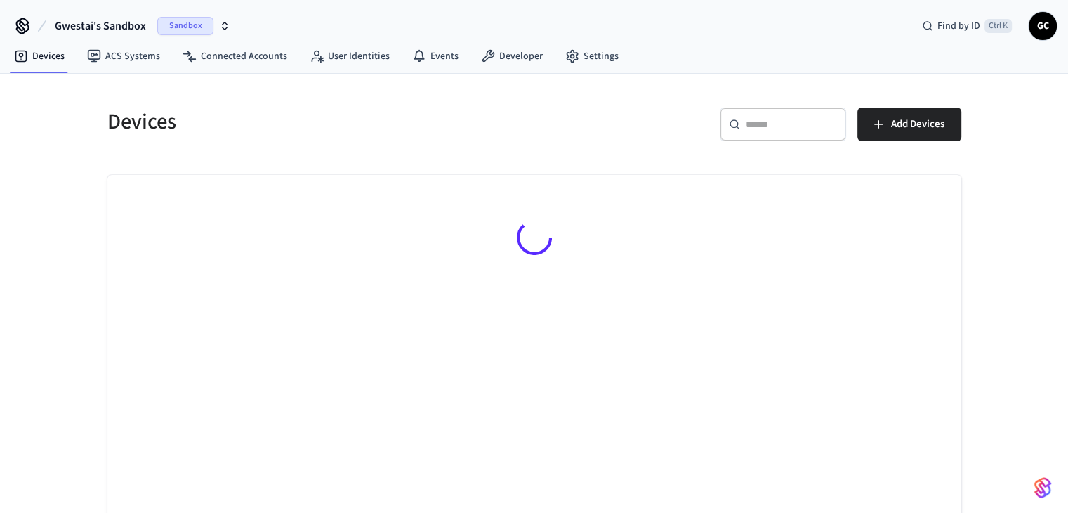
click at [143, 25] on span "Gwestai's Sandbox" at bounding box center [100, 26] width 91 height 17
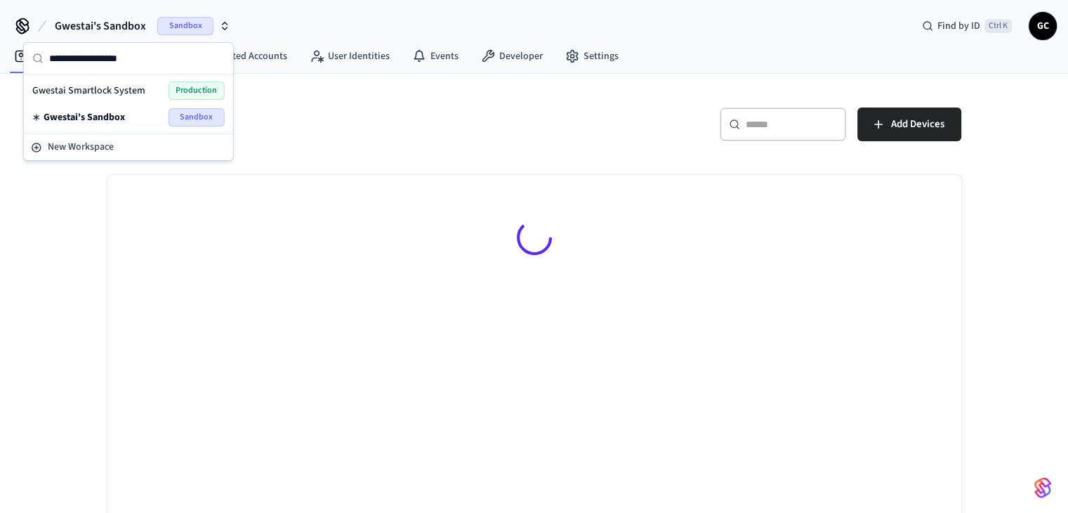
click at [136, 86] on span "Gwestai Smartlock System" at bounding box center [88, 91] width 113 height 14
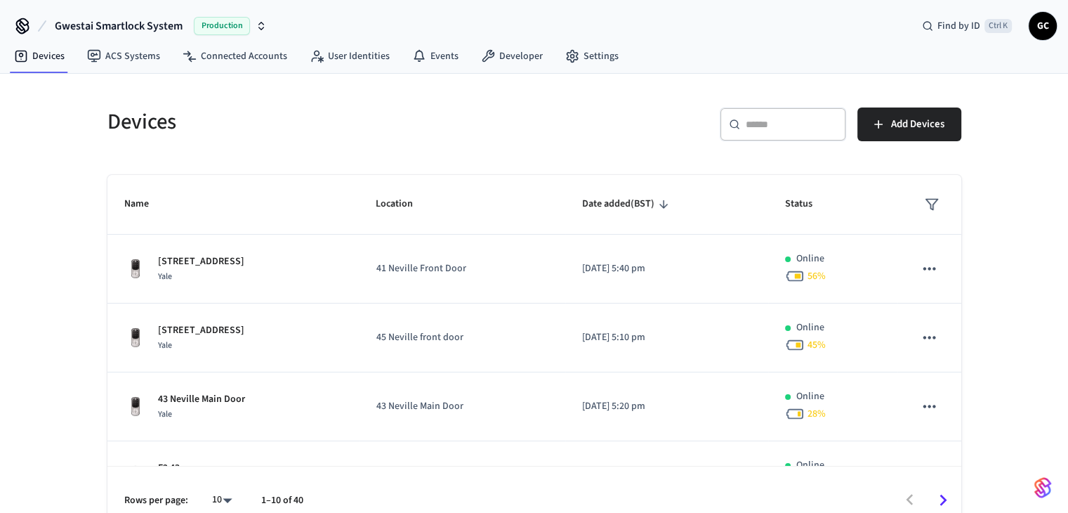
click at [777, 131] on div "​ ​" at bounding box center [783, 124] width 126 height 34
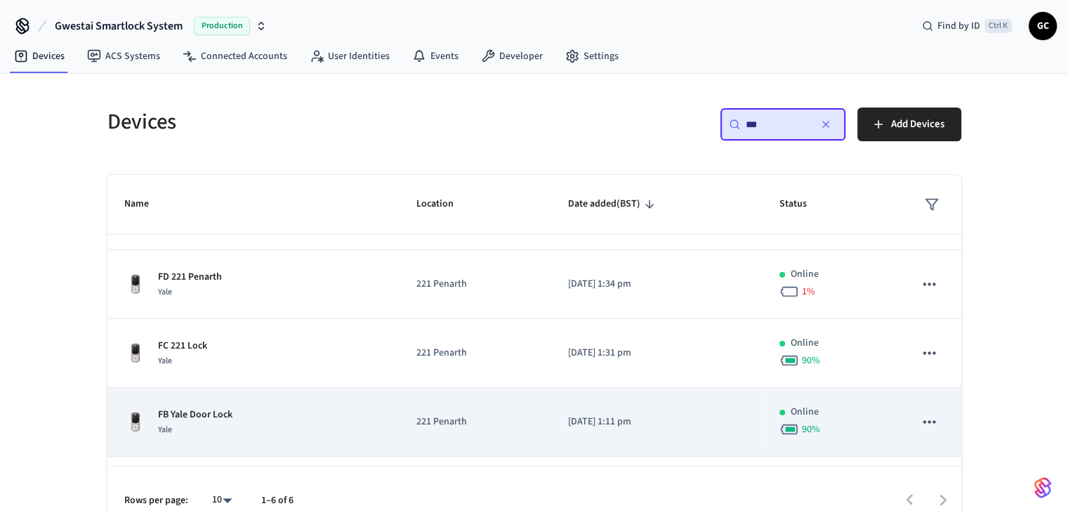
scroll to position [180, 0]
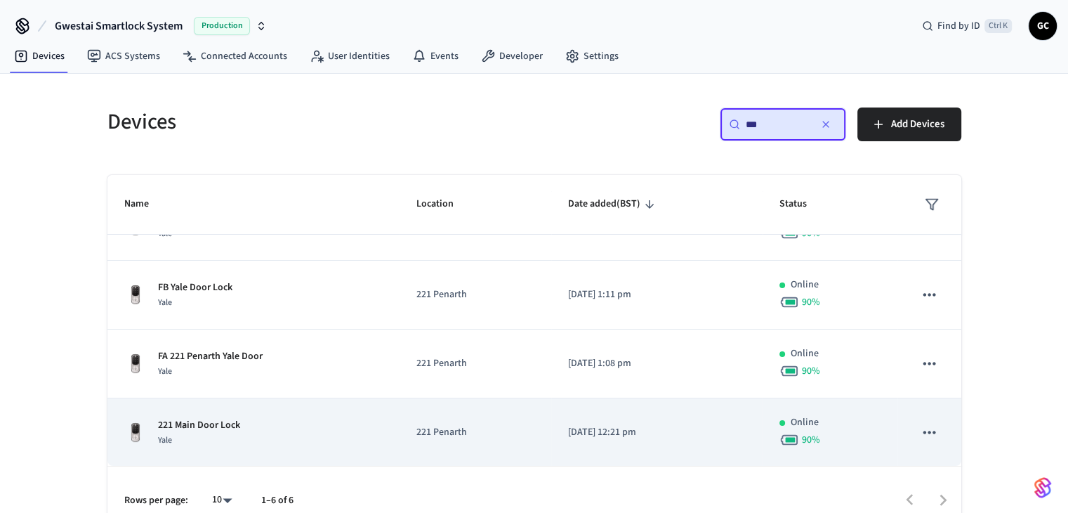
type input "***"
click at [289, 425] on div "221 Main Door Lock Yale" at bounding box center [253, 432] width 259 height 29
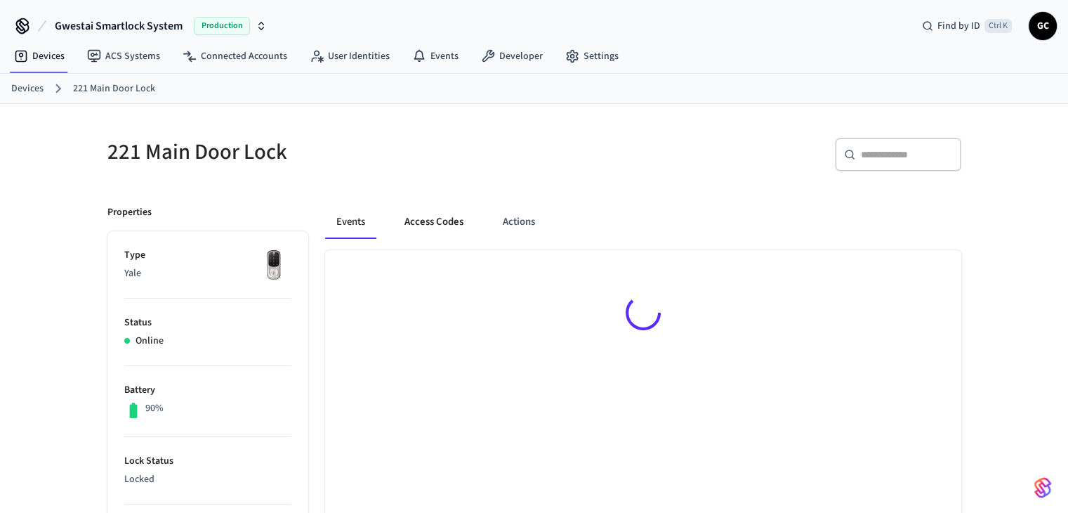
click at [431, 220] on button "Access Codes" at bounding box center [433, 222] width 81 height 34
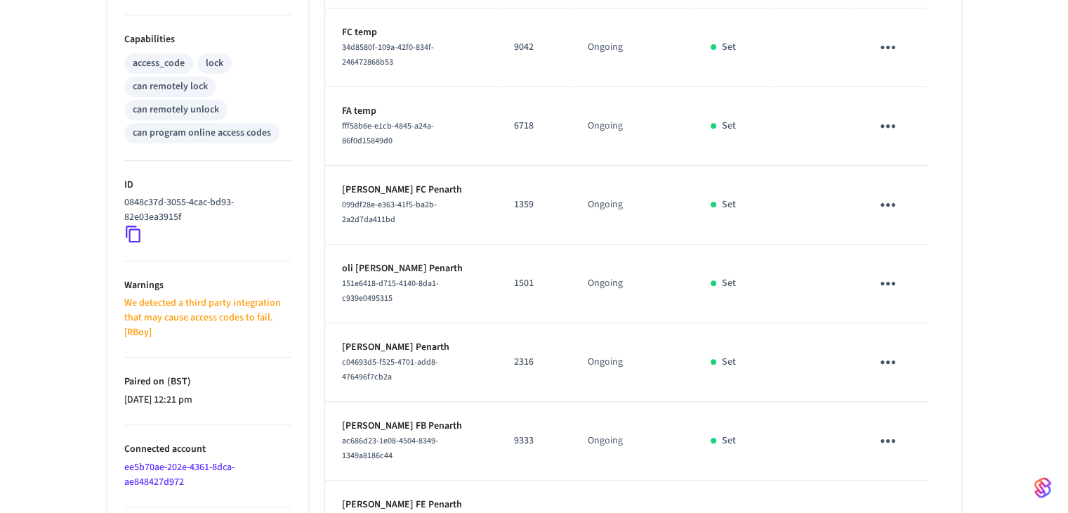
scroll to position [562, 0]
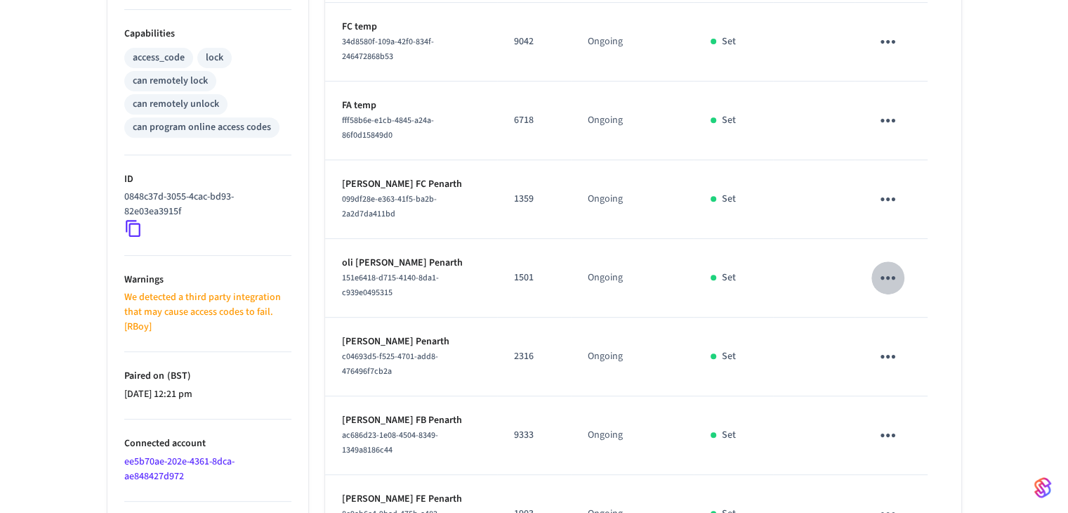
click at [892, 275] on icon "sticky table" at bounding box center [888, 278] width 22 height 22
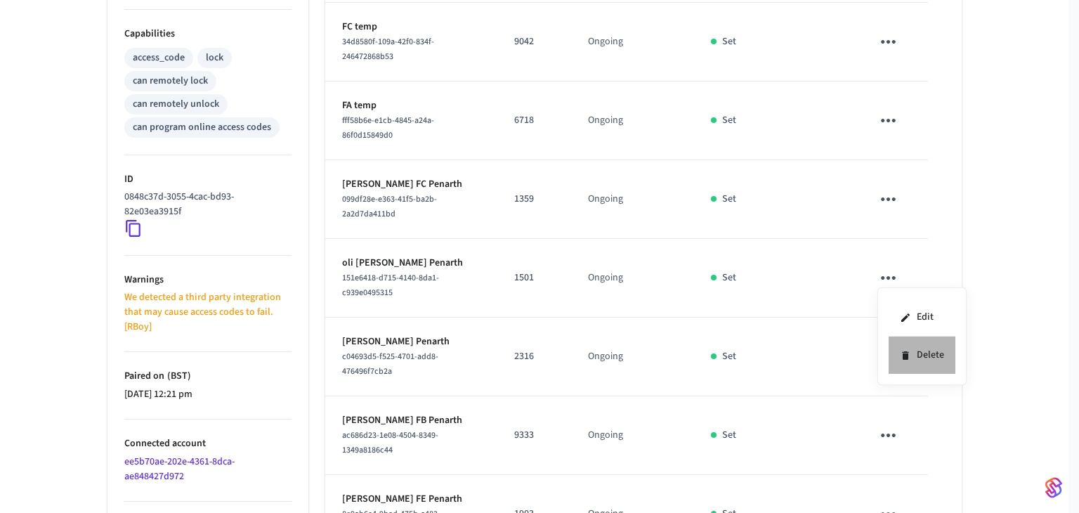
click at [918, 346] on li "Delete" at bounding box center [921, 354] width 67 height 37
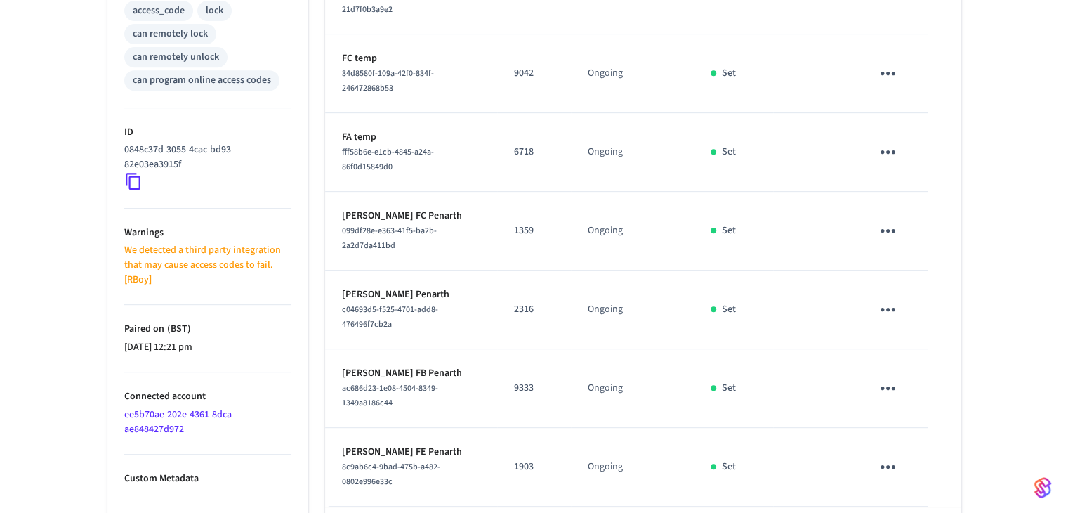
scroll to position [669, 0]
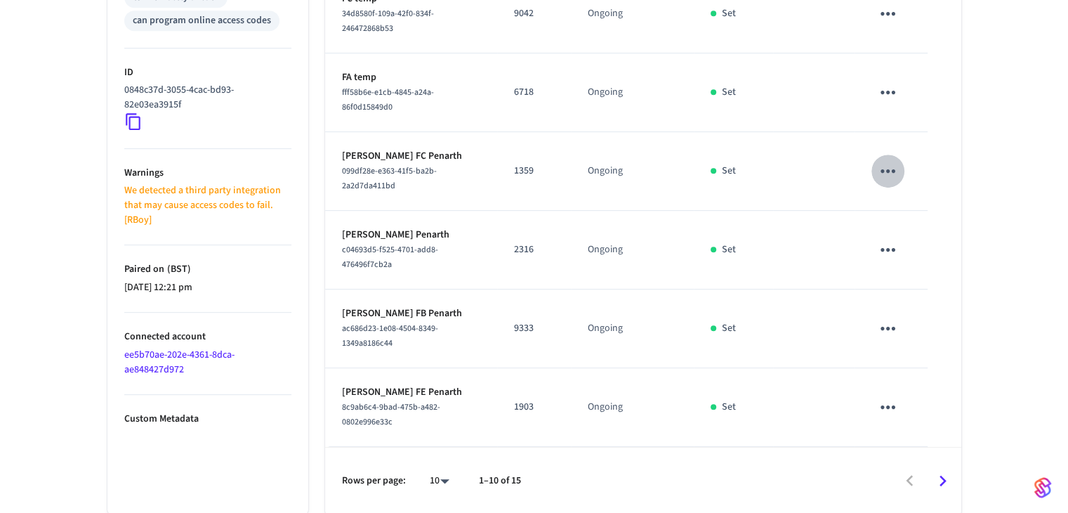
click at [889, 169] on icon "sticky table" at bounding box center [888, 171] width 15 height 4
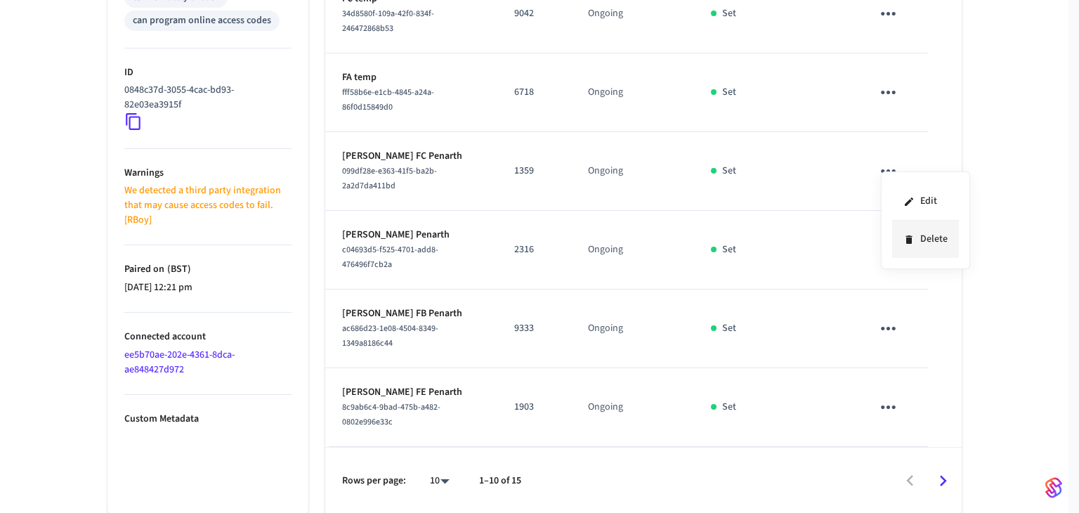
click at [930, 234] on li "Delete" at bounding box center [925, 239] width 67 height 37
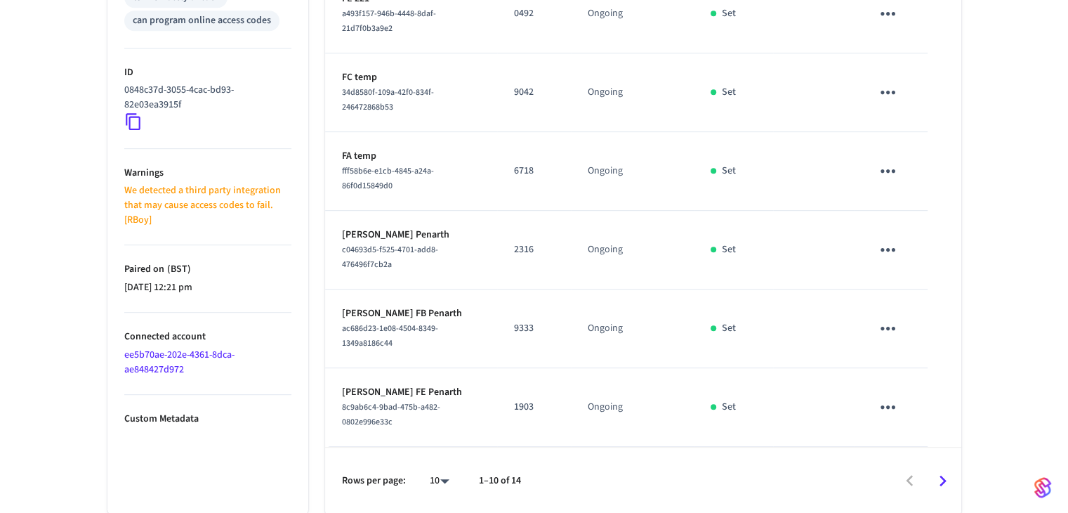
click at [890, 400] on icon "sticky table" at bounding box center [888, 407] width 22 height 22
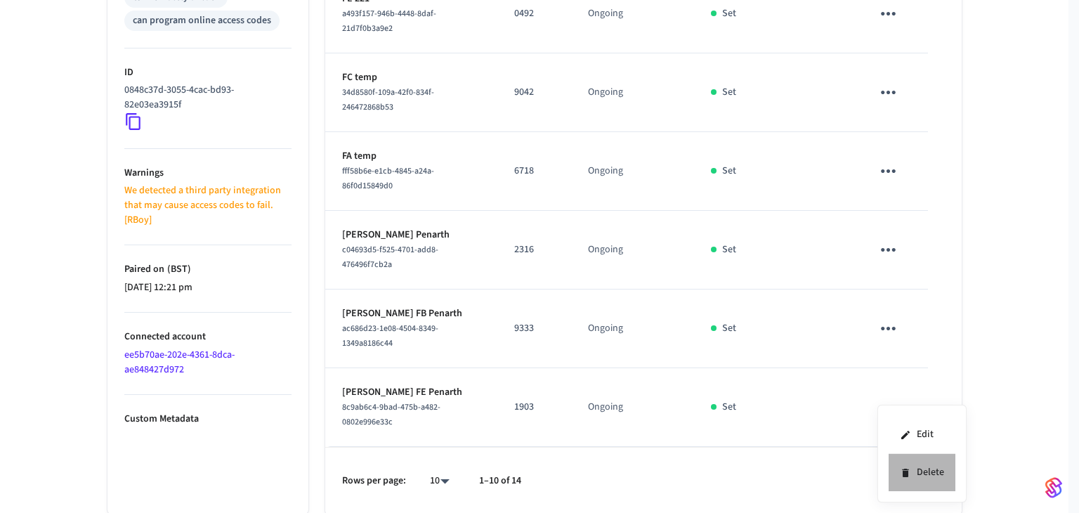
click at [935, 464] on li "Delete" at bounding box center [921, 472] width 67 height 37
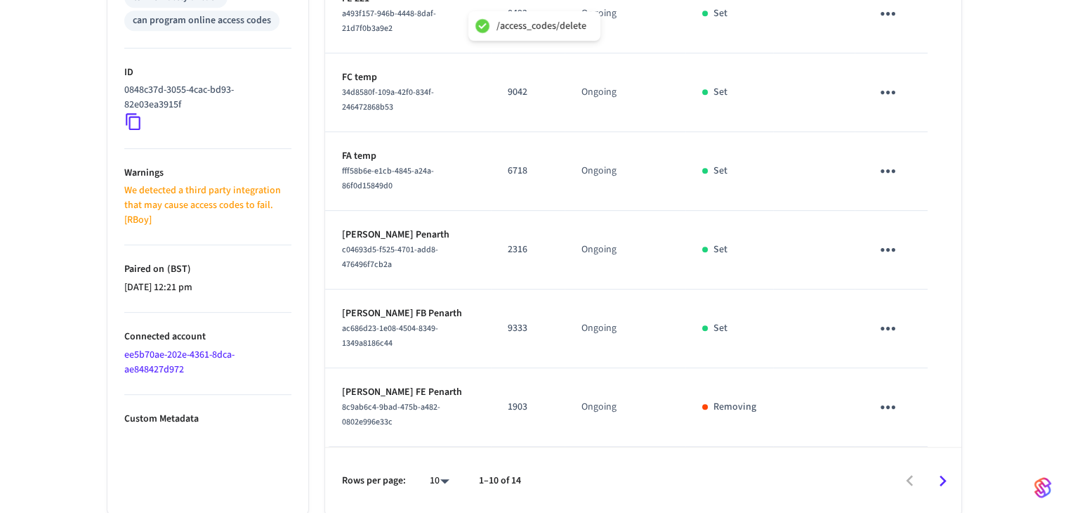
click at [883, 248] on icon "sticky table" at bounding box center [888, 250] width 15 height 4
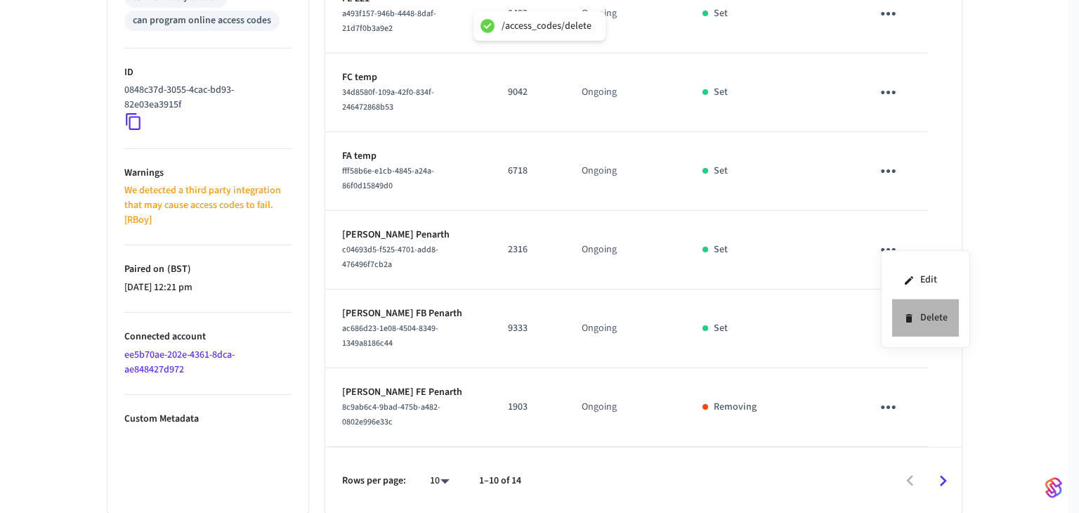
click at [923, 327] on li "Delete" at bounding box center [925, 317] width 67 height 37
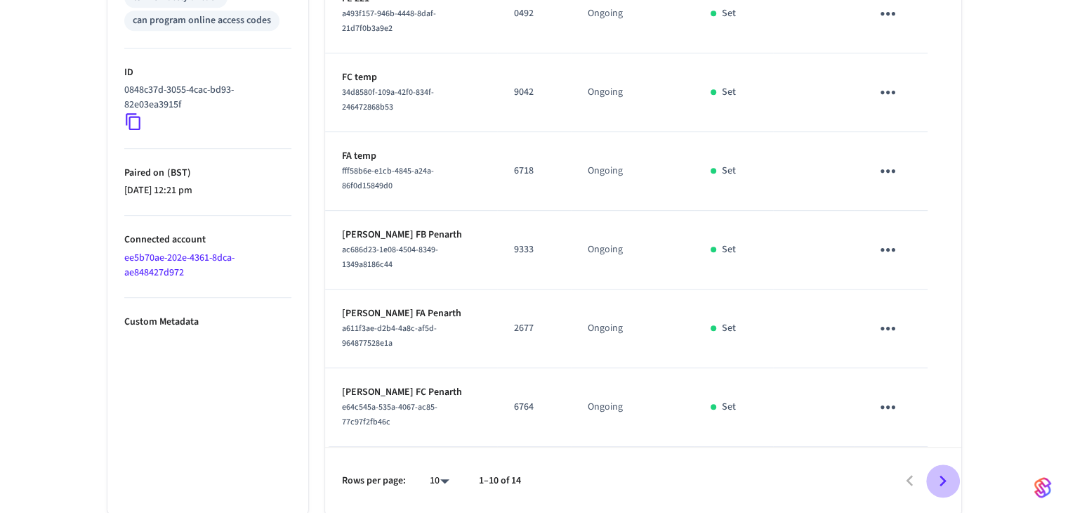
drag, startPoint x: 942, startPoint y: 481, endPoint x: 930, endPoint y: 475, distance: 13.5
click at [942, 480] on icon "Go to next page" at bounding box center [943, 480] width 7 height 11
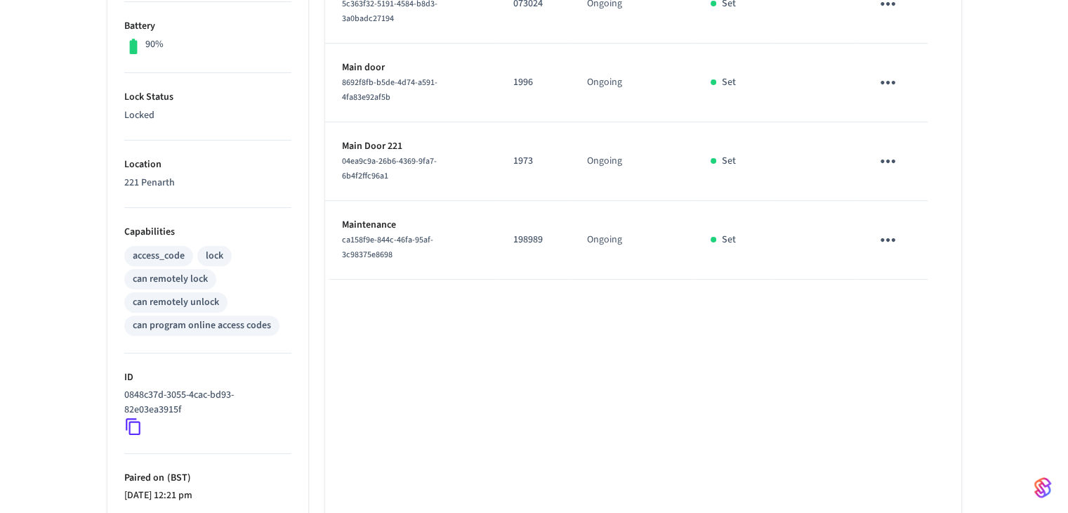
click at [660, 412] on div "Name Code Time Frame (BST) Status Details Supervisor 5c363f32-5191-4584-b8d3-3a…" at bounding box center [643, 270] width 636 height 768
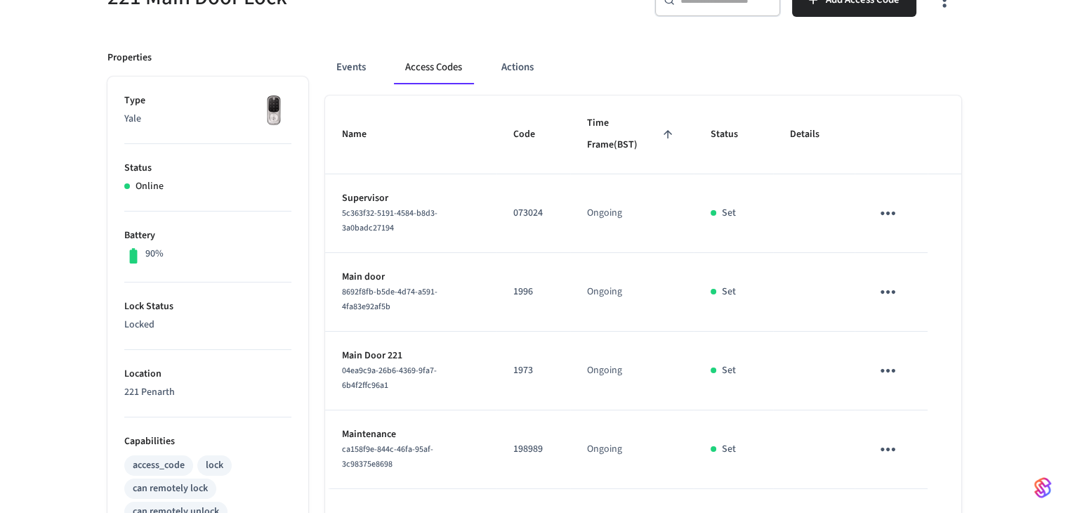
scroll to position [153, 0]
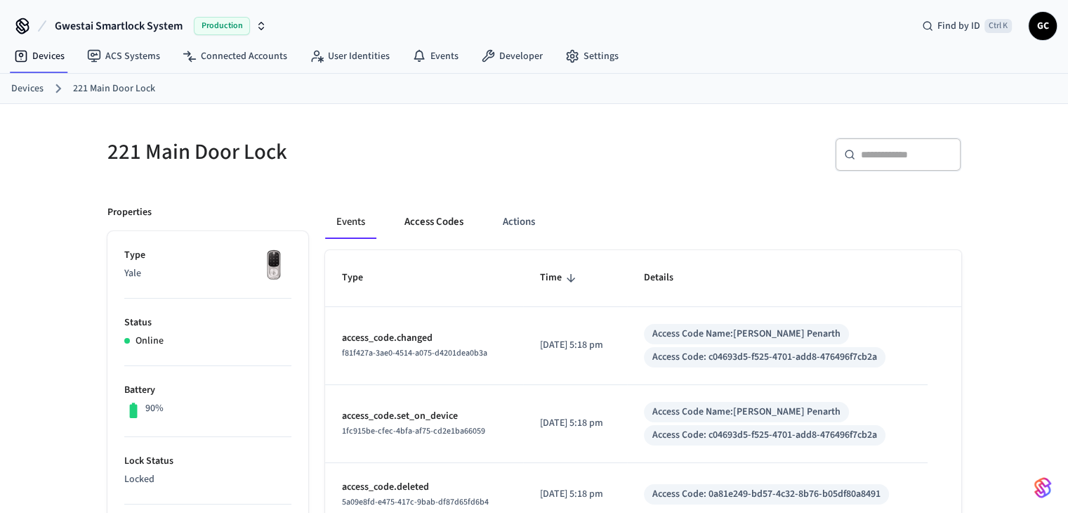
click at [435, 221] on button "Access Codes" at bounding box center [433, 222] width 81 height 34
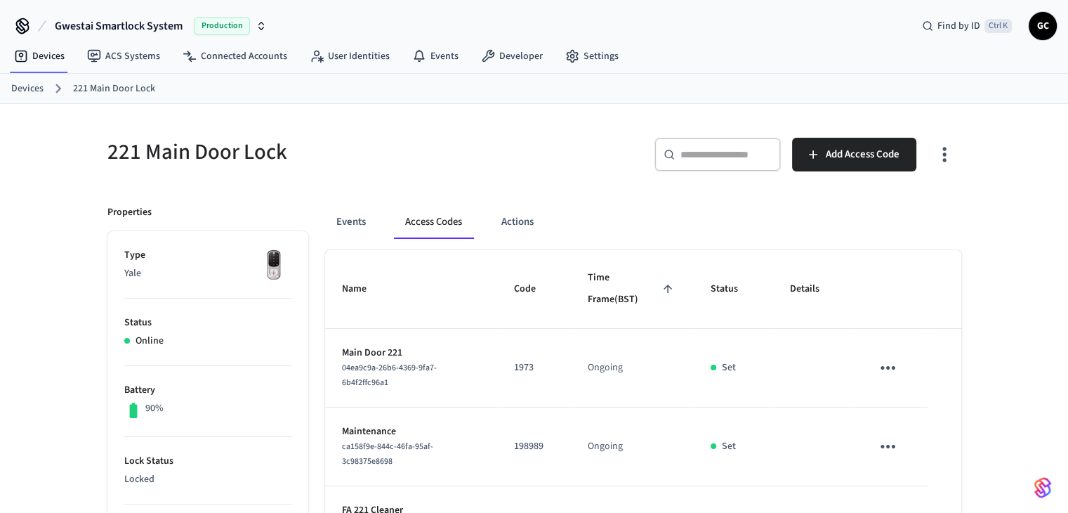
click at [470, 174] on div "221 Main Door Lock" at bounding box center [308, 152] width 435 height 62
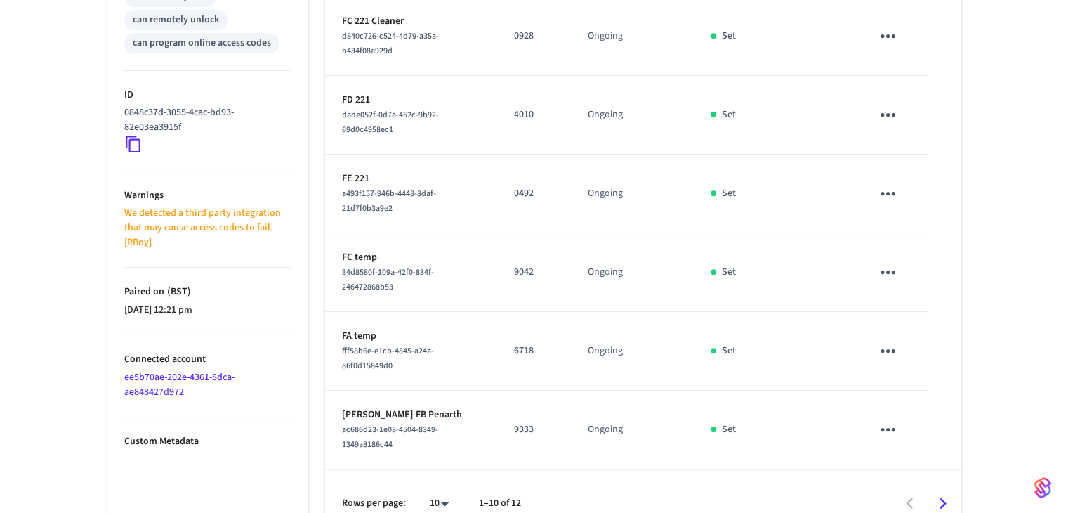
scroll to position [646, 0]
drag, startPoint x: 942, startPoint y: 478, endPoint x: 941, endPoint y: 399, distance: 79.4
click at [941, 400] on div "Name Code Time Frame (BST) Status Details Main Door 221 04ea9c9a-26b6-4369-9fa7…" at bounding box center [643, 70] width 636 height 933
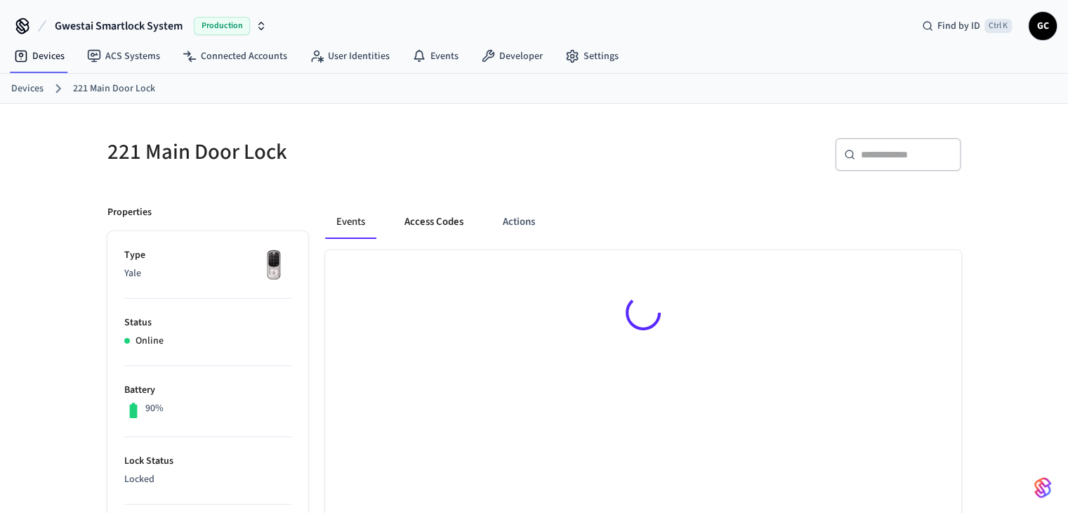
click at [442, 224] on button "Access Codes" at bounding box center [433, 222] width 81 height 34
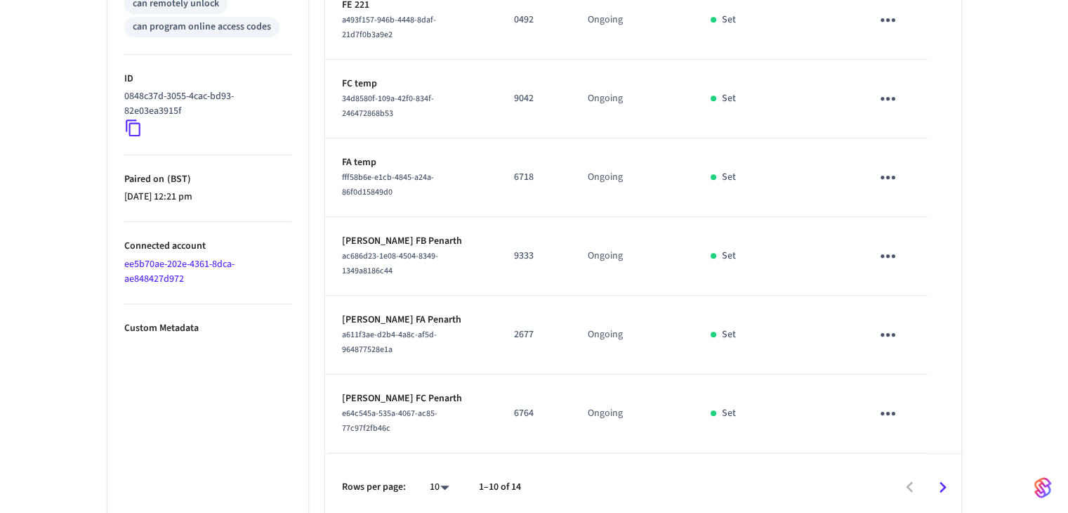
scroll to position [669, 0]
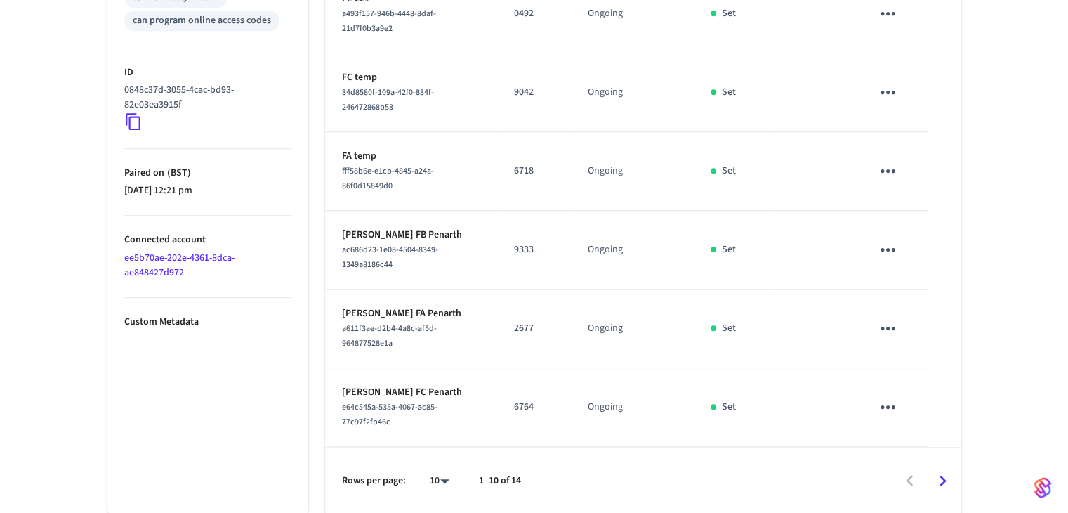
click at [940, 475] on icon "Go to next page" at bounding box center [943, 481] width 22 height 22
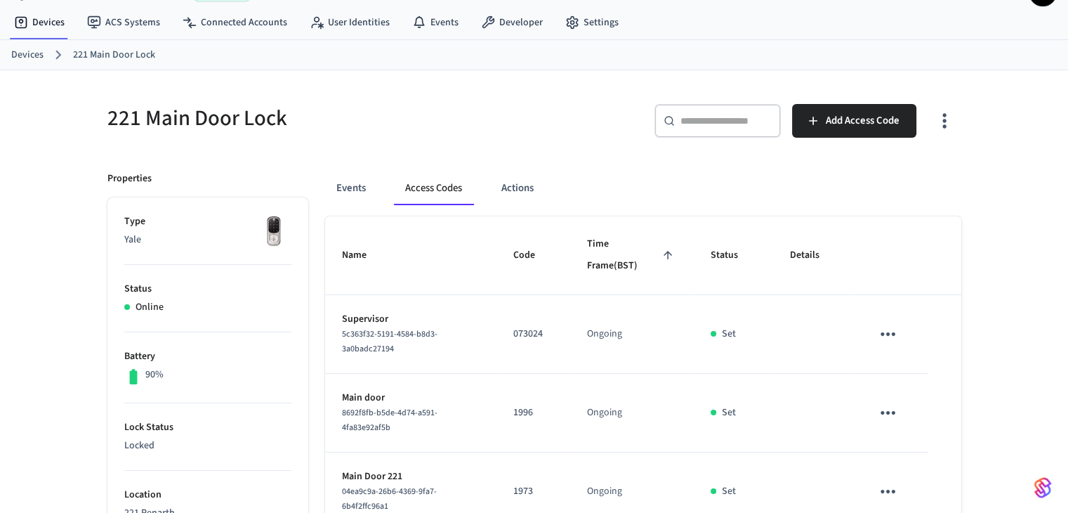
scroll to position [13, 0]
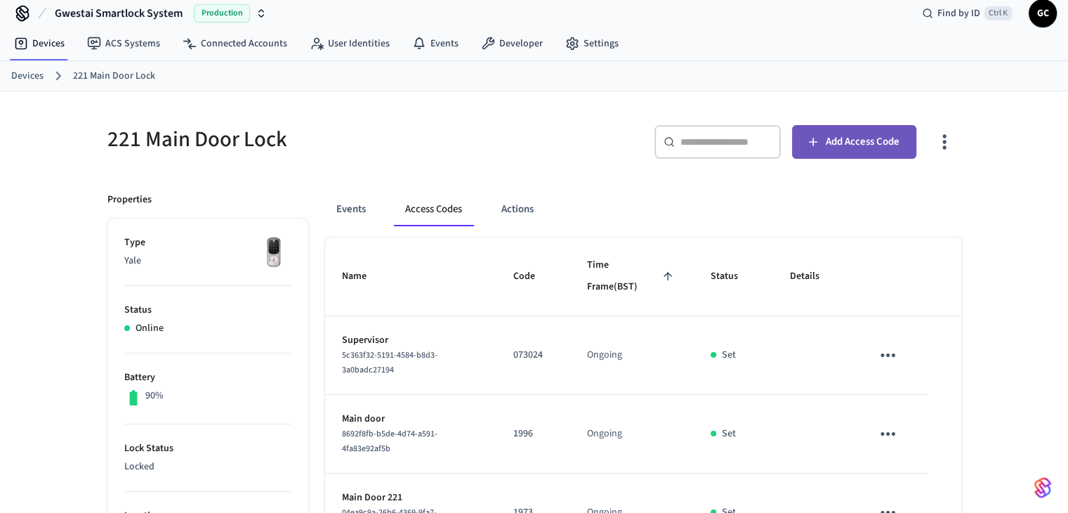
click at [865, 138] on span "Add Access Code" at bounding box center [863, 142] width 74 height 18
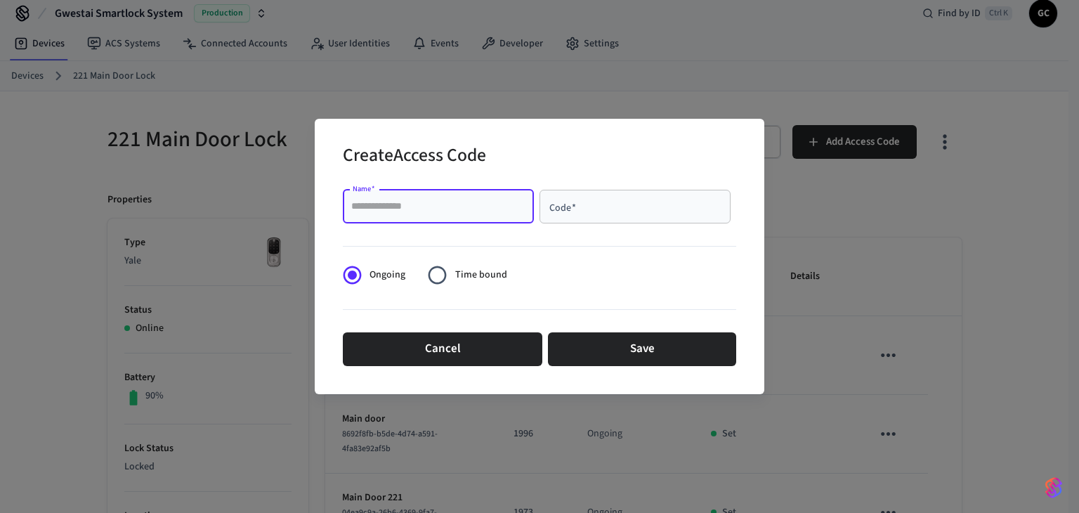
click at [497, 206] on input "Name   *" at bounding box center [438, 206] width 174 height 14
paste input "**********"
type input "**********"
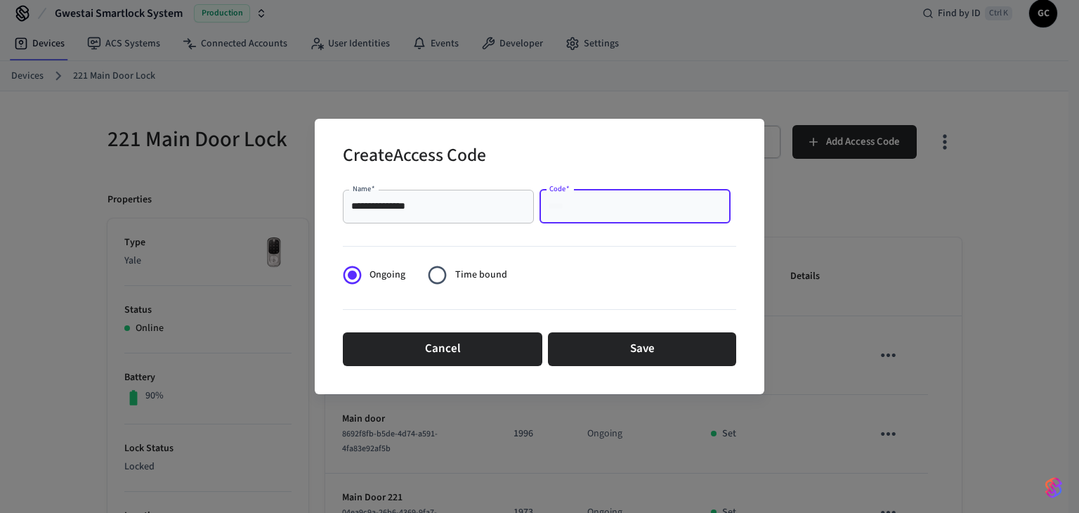
paste input "****"
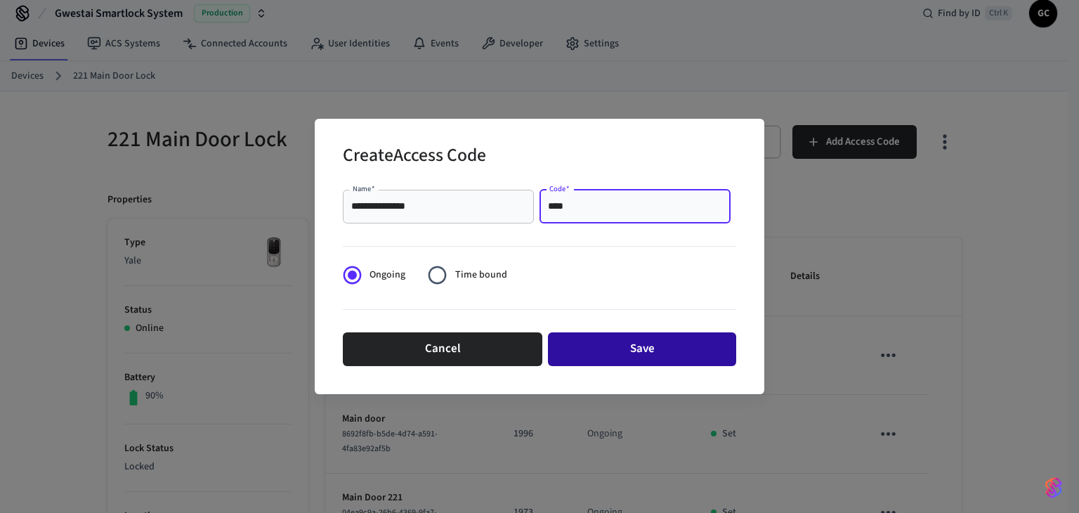
type input "****"
click at [638, 343] on button "Save" at bounding box center [642, 349] width 188 height 34
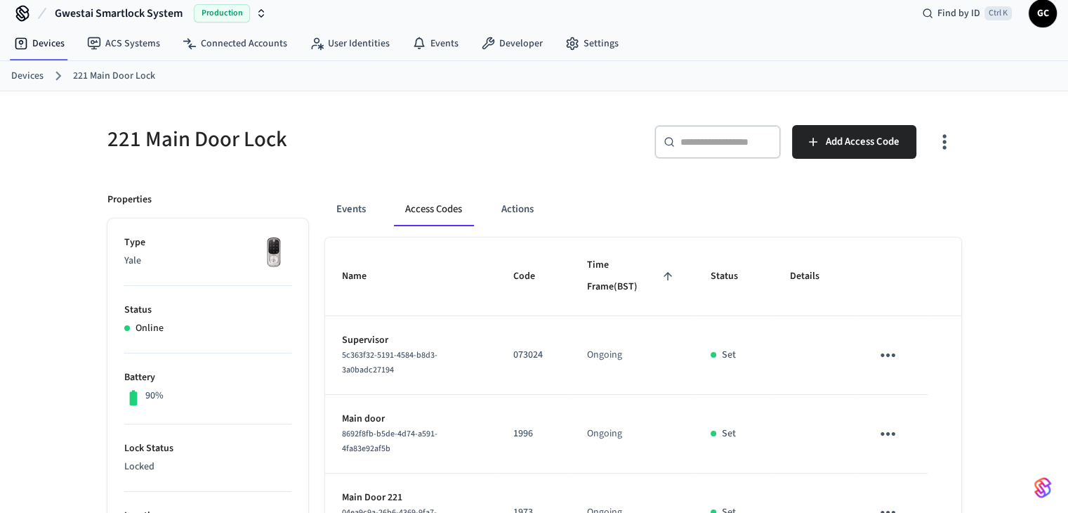
click at [685, 131] on div "​ ​" at bounding box center [717, 142] width 126 height 34
paste input "**********"
type input "**********"
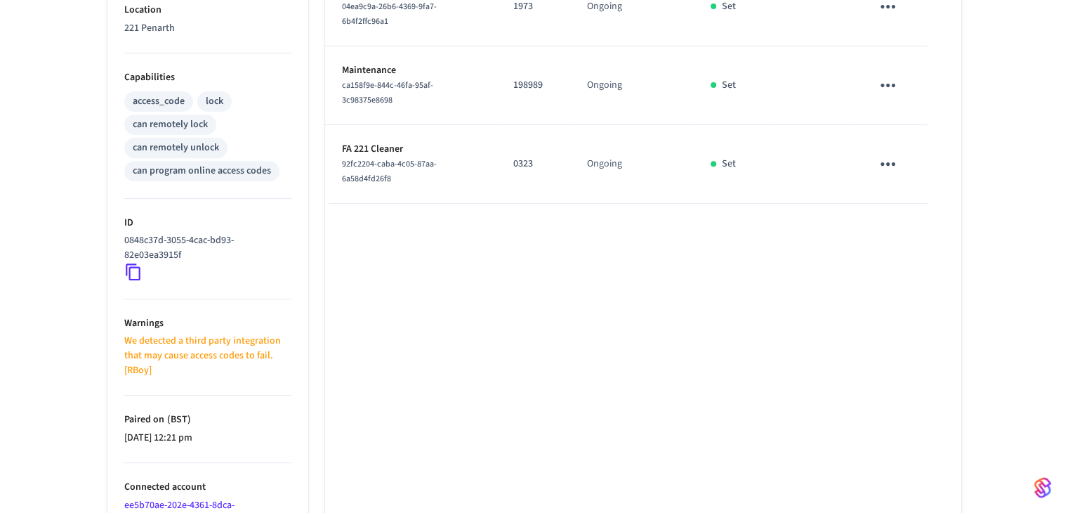
scroll to position [601, 0]
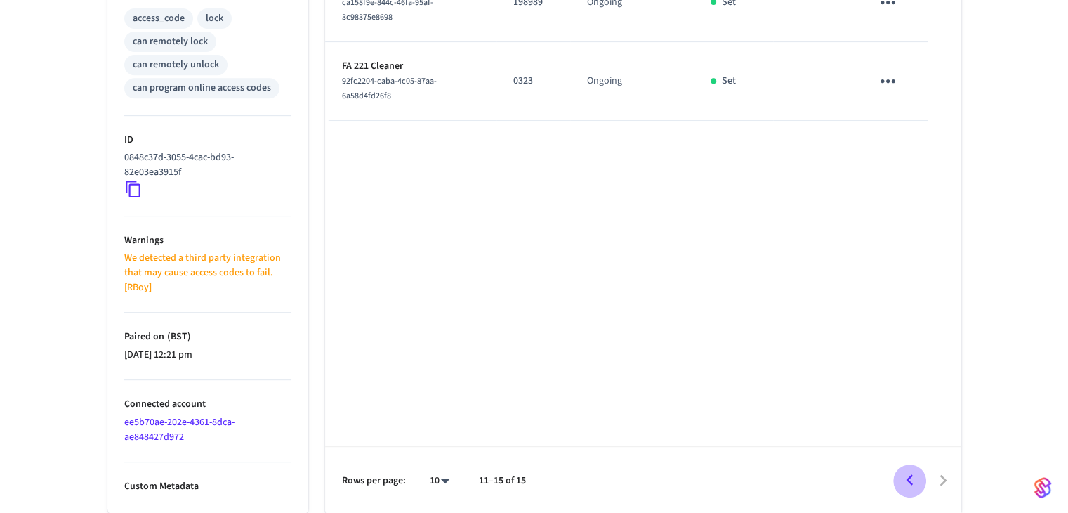
click at [913, 472] on icon "Go to previous page" at bounding box center [910, 480] width 22 height 22
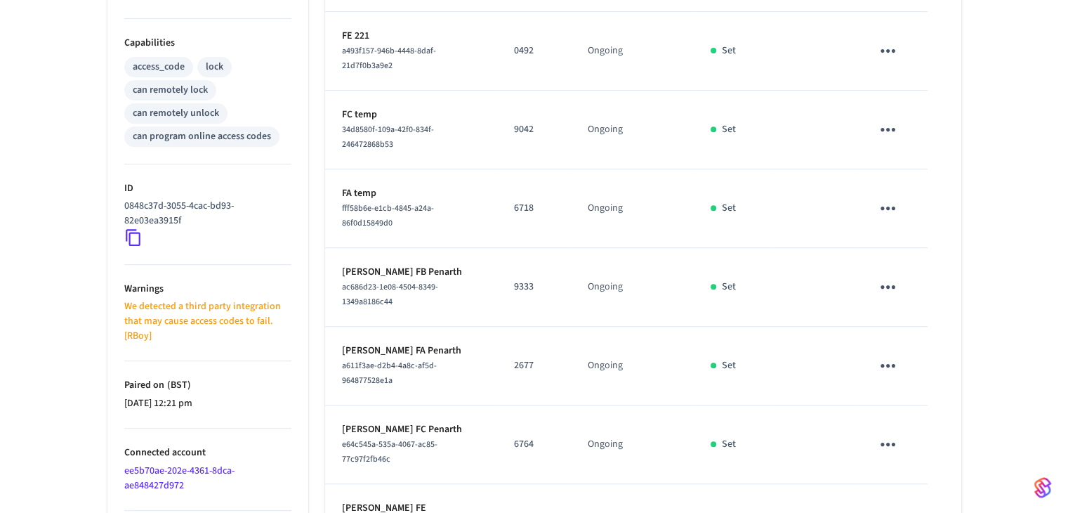
scroll to position [657, 0]
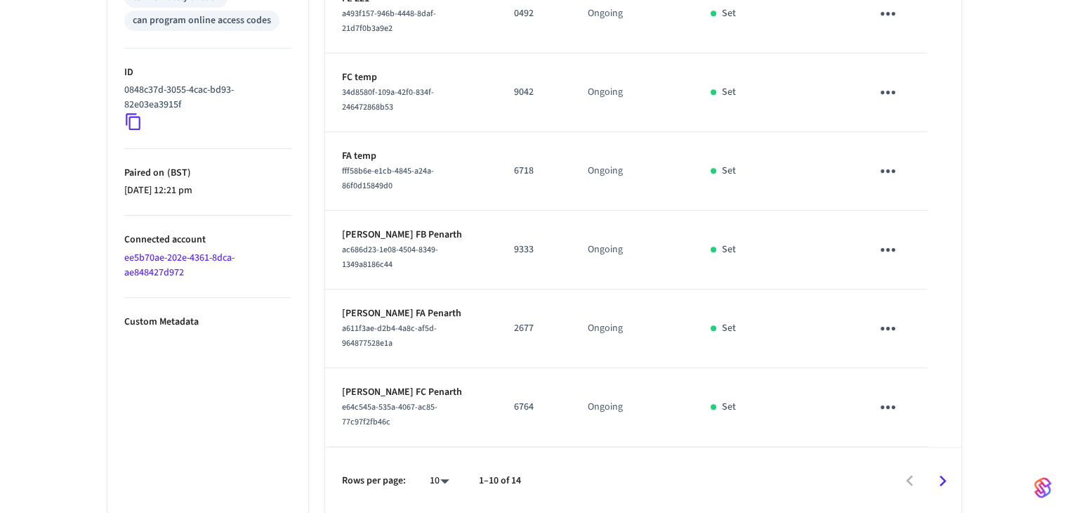
click at [944, 478] on icon "Go to next page" at bounding box center [943, 480] width 7 height 11
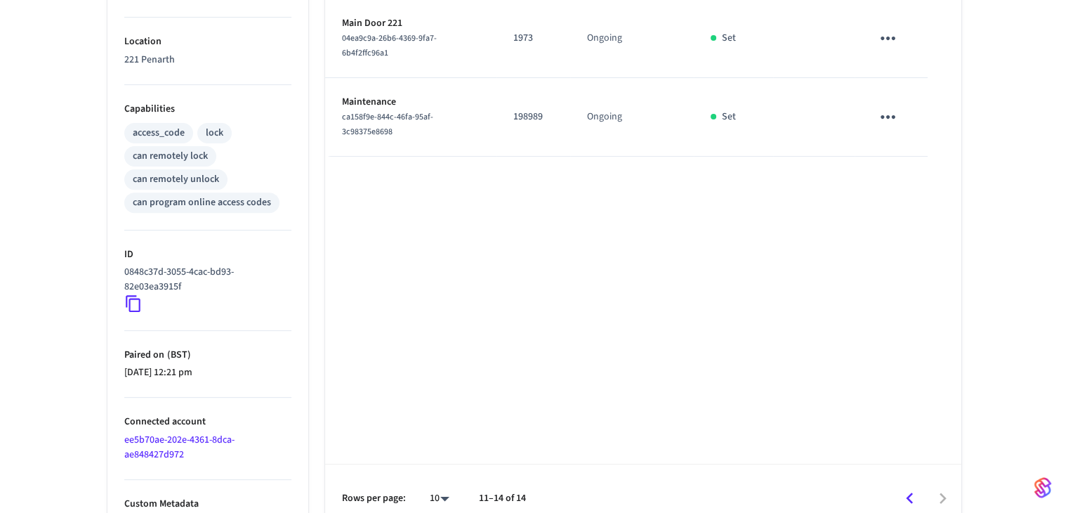
scroll to position [504, 0]
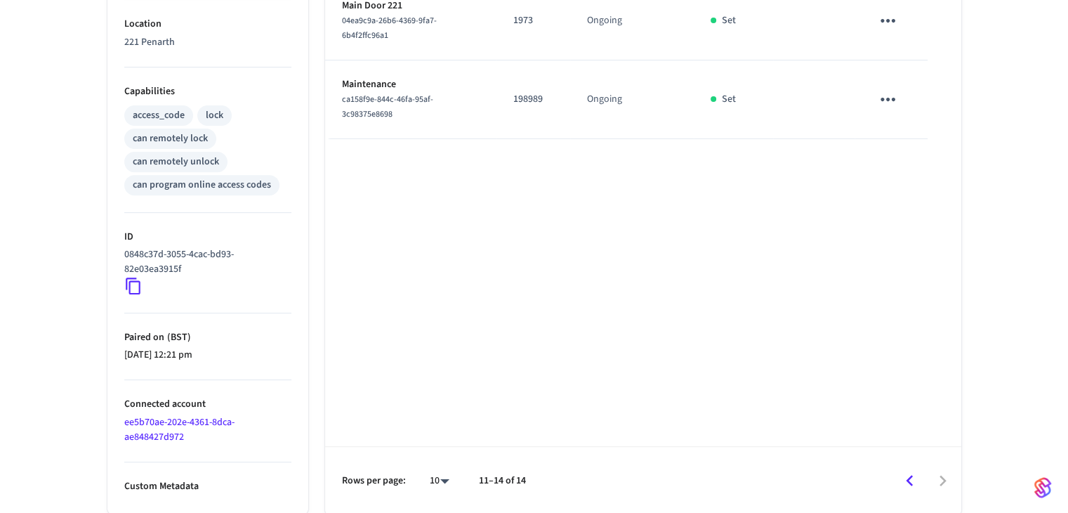
click at [913, 481] on icon "Go to previous page" at bounding box center [910, 481] width 22 height 22
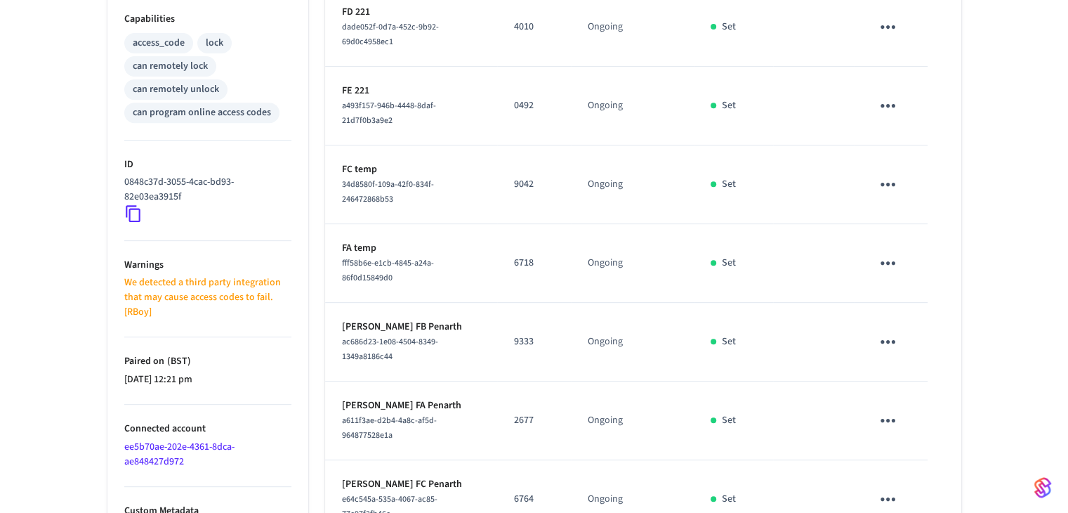
scroll to position [669, 0]
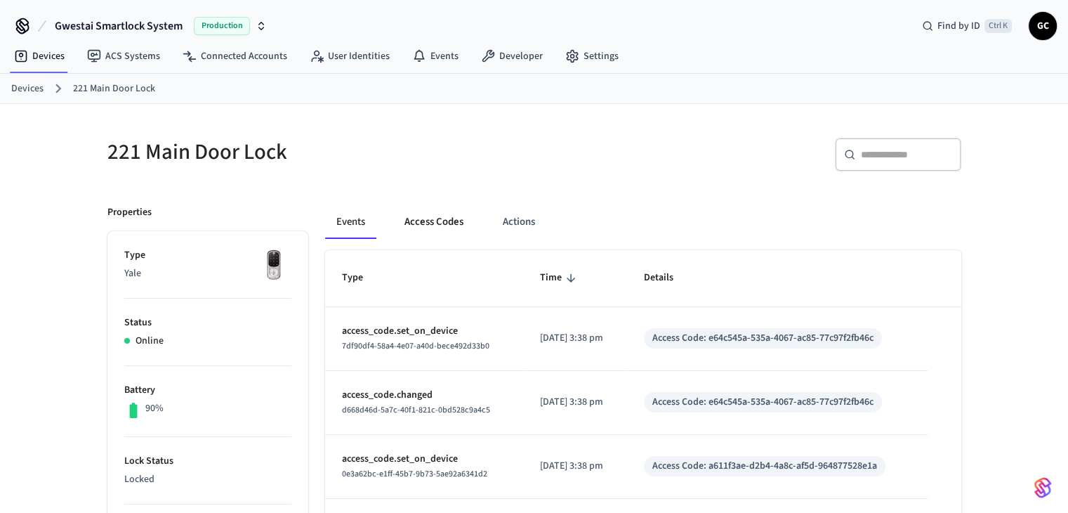
click at [435, 214] on button "Access Codes" at bounding box center [433, 222] width 81 height 34
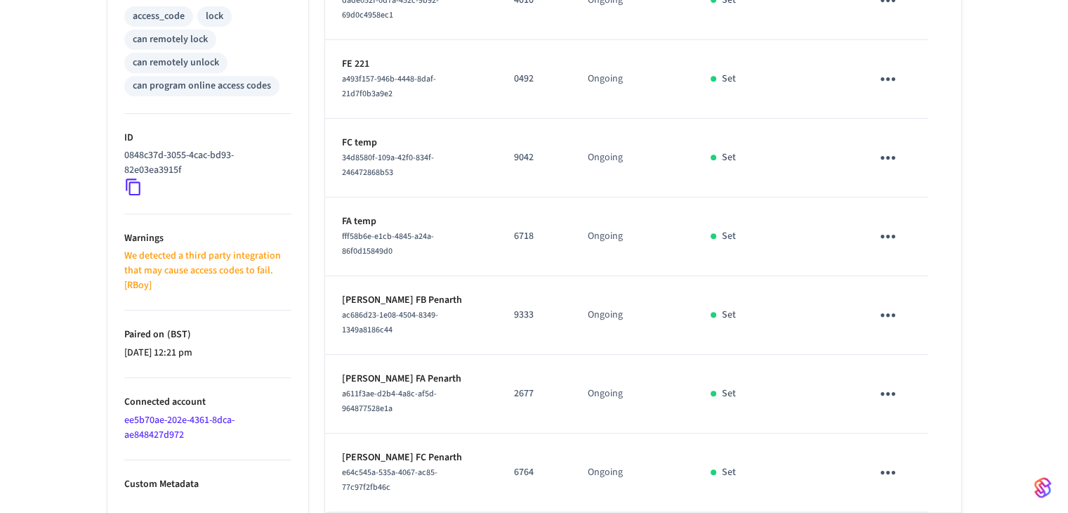
scroll to position [669, 0]
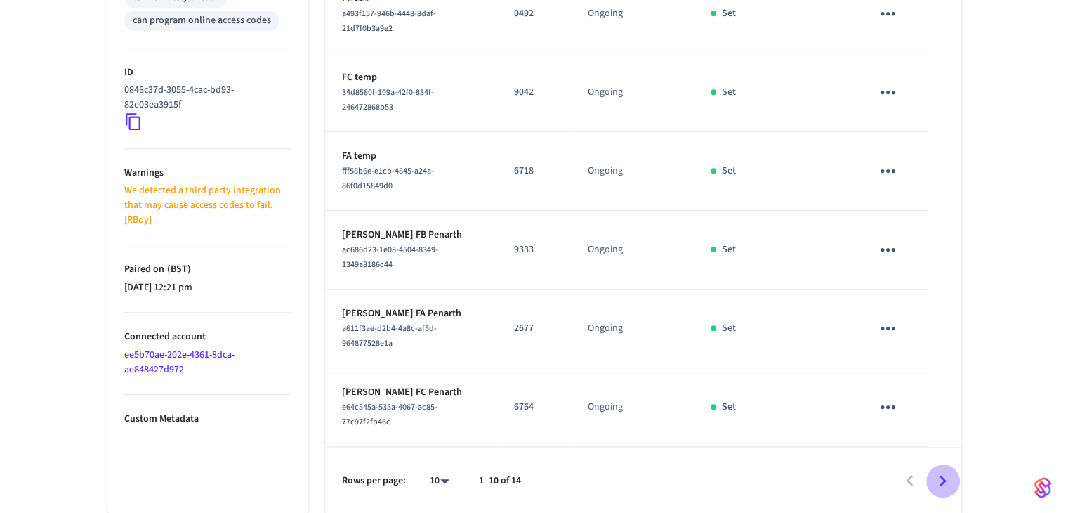
click at [941, 481] on icon "Go to next page" at bounding box center [943, 481] width 22 height 22
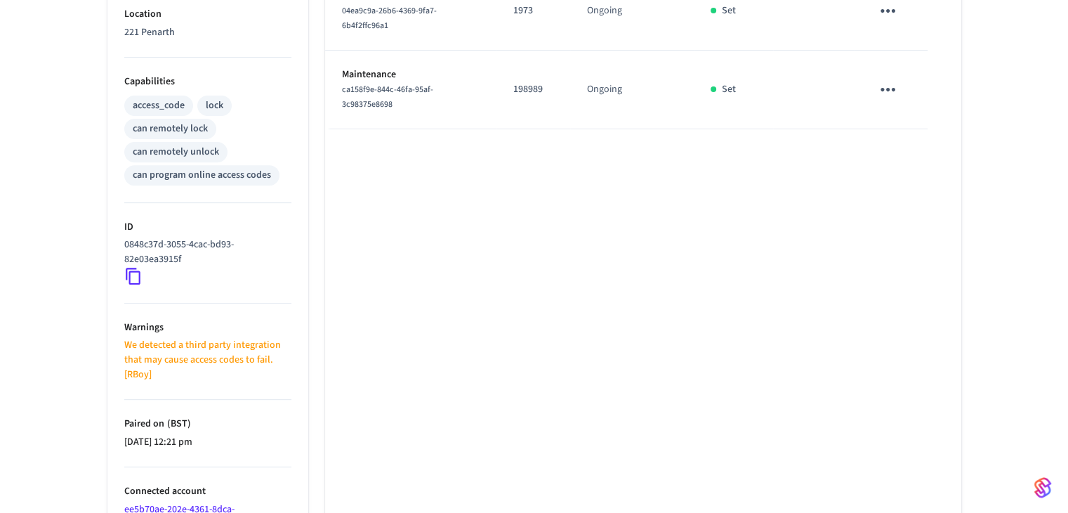
scroll to position [601, 0]
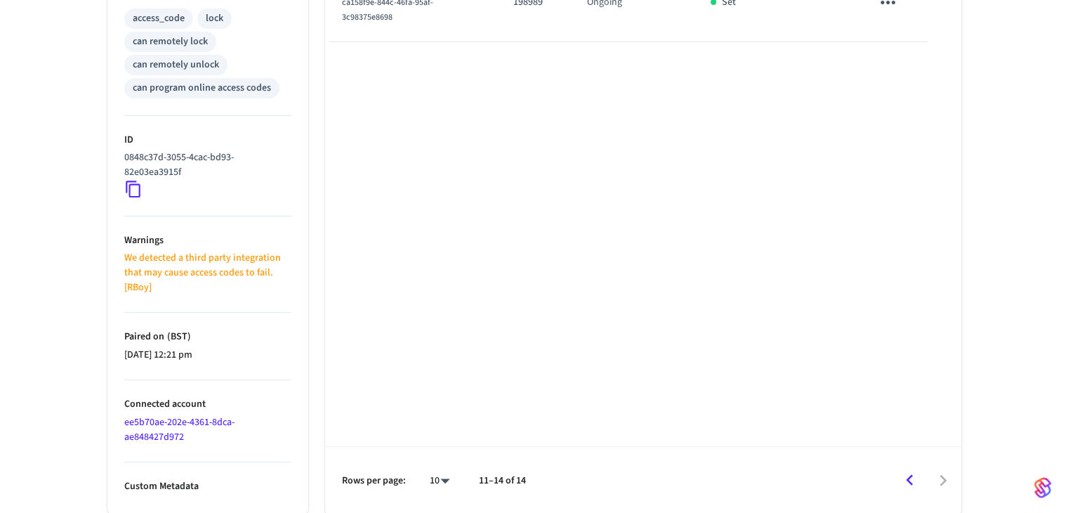
click at [906, 478] on icon "Go to previous page" at bounding box center [910, 480] width 22 height 22
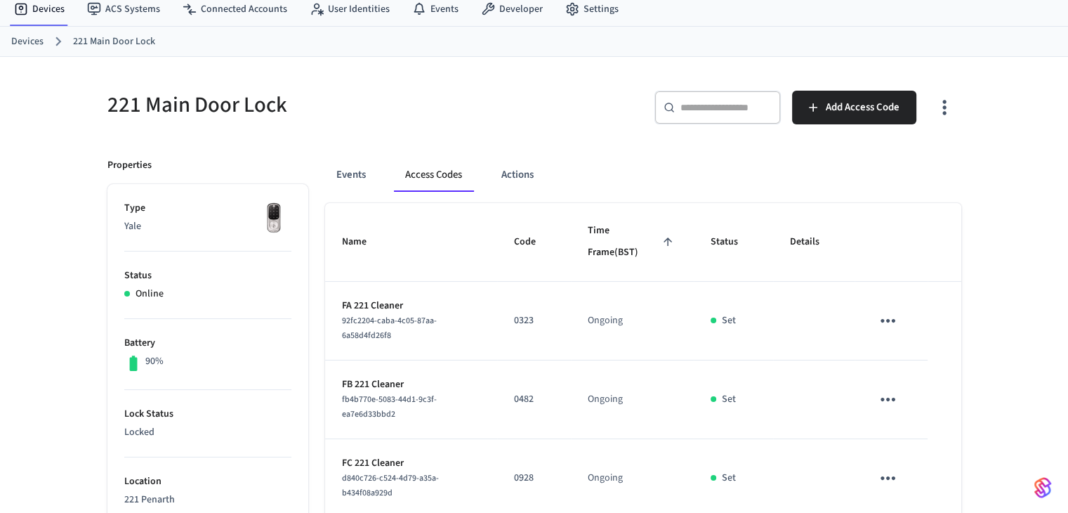
scroll to position [0, 0]
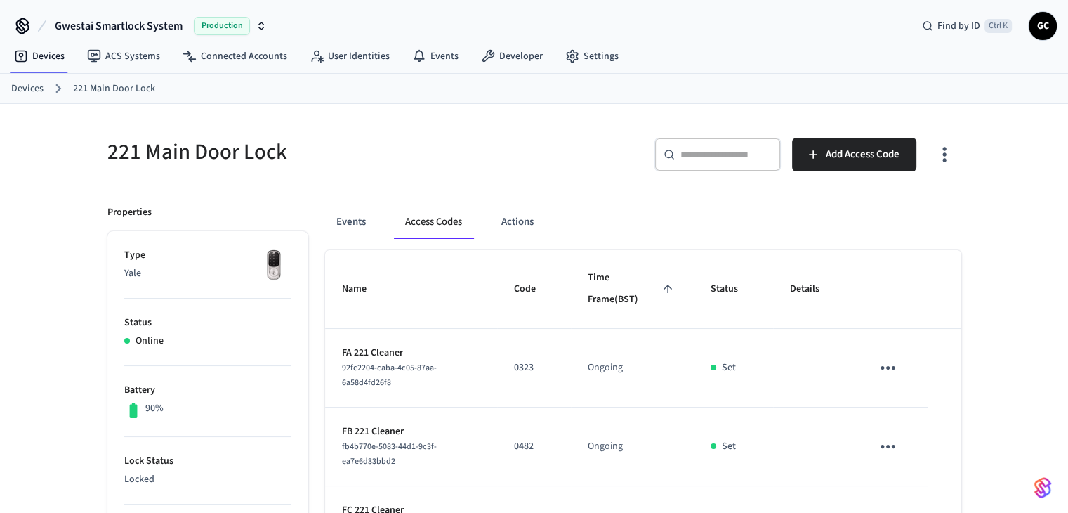
click at [17, 82] on link "Devices" at bounding box center [27, 88] width 32 height 15
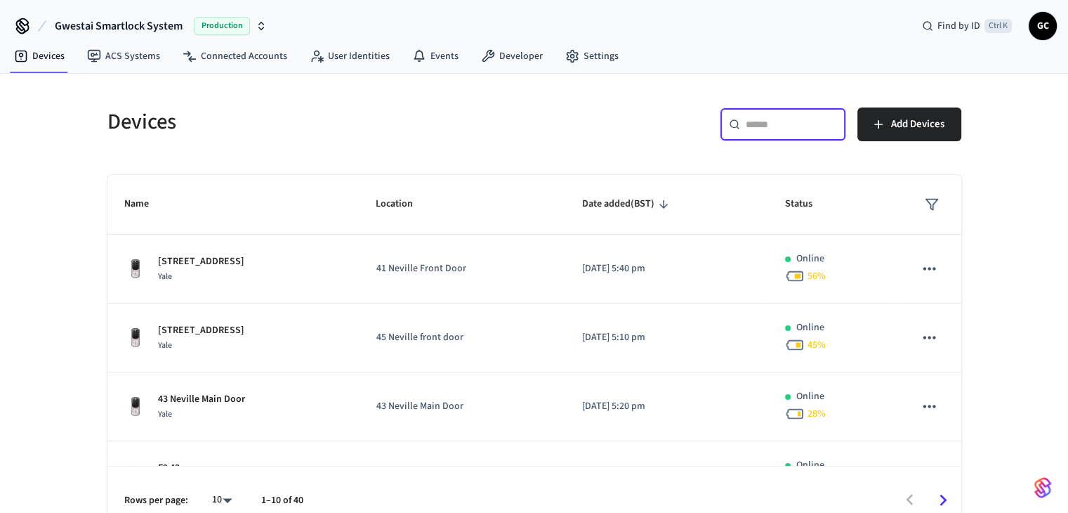
click at [772, 129] on input "text" at bounding box center [791, 124] width 91 height 14
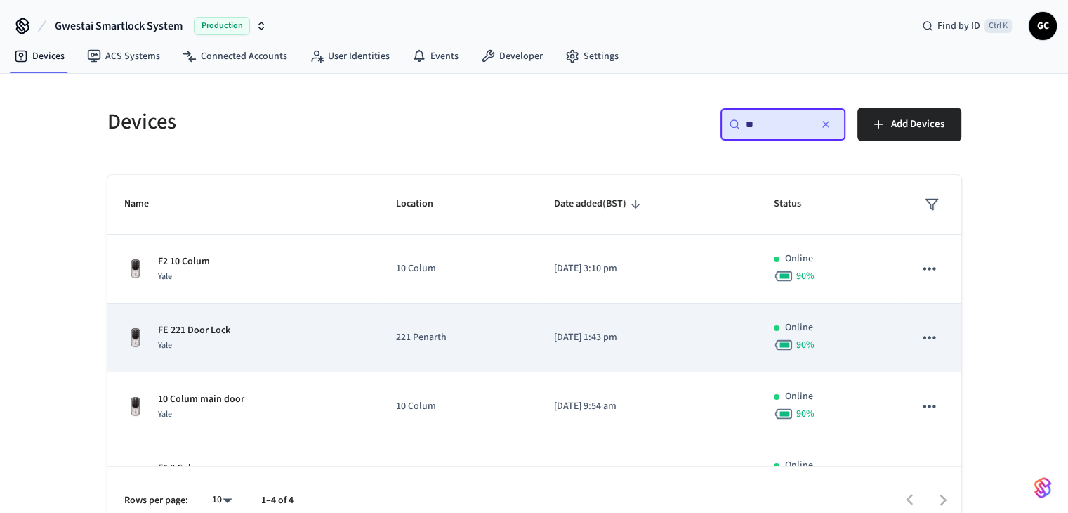
type input "**"
click at [435, 341] on p "221 Penarth" at bounding box center [458, 337] width 124 height 15
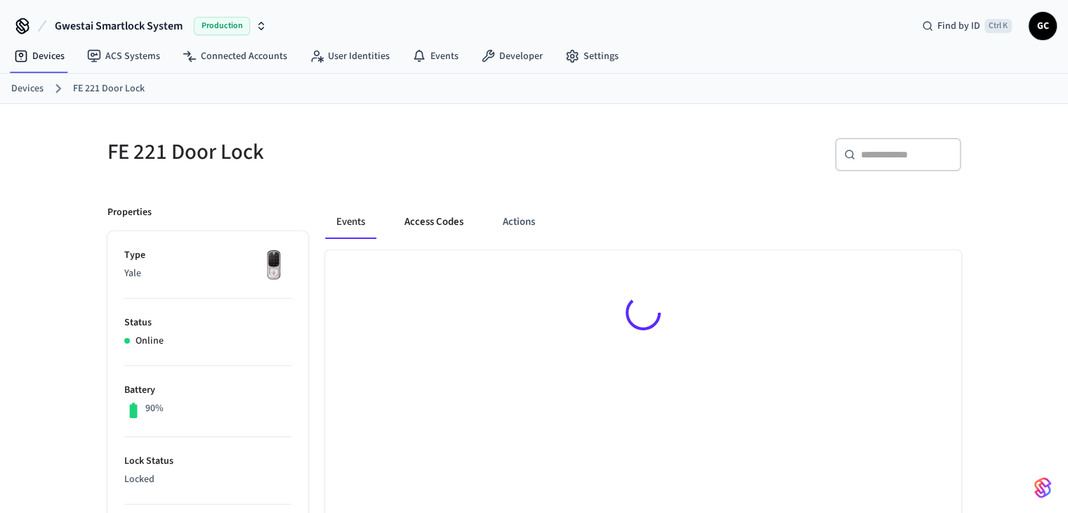
click at [435, 216] on button "Access Codes" at bounding box center [433, 222] width 81 height 34
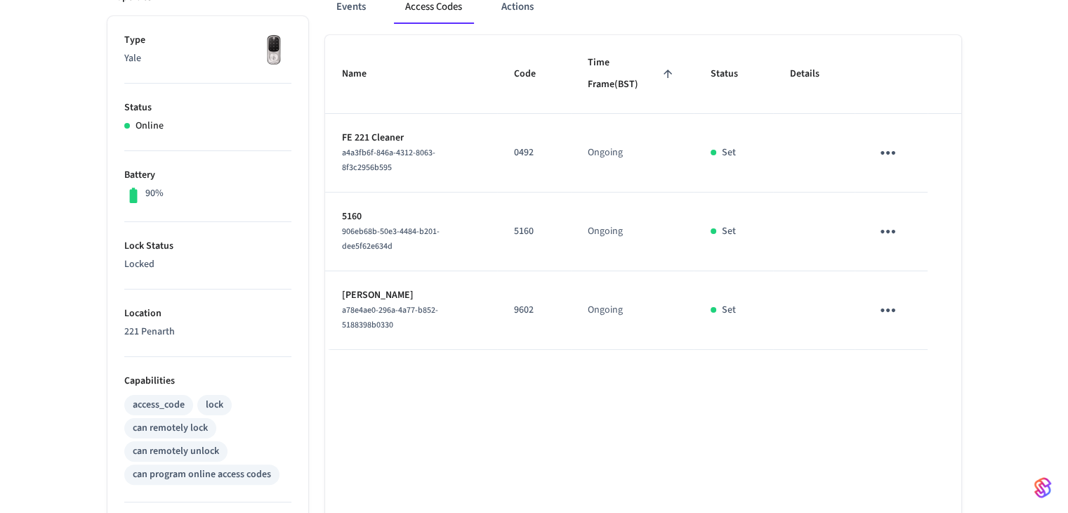
scroll to position [223, 0]
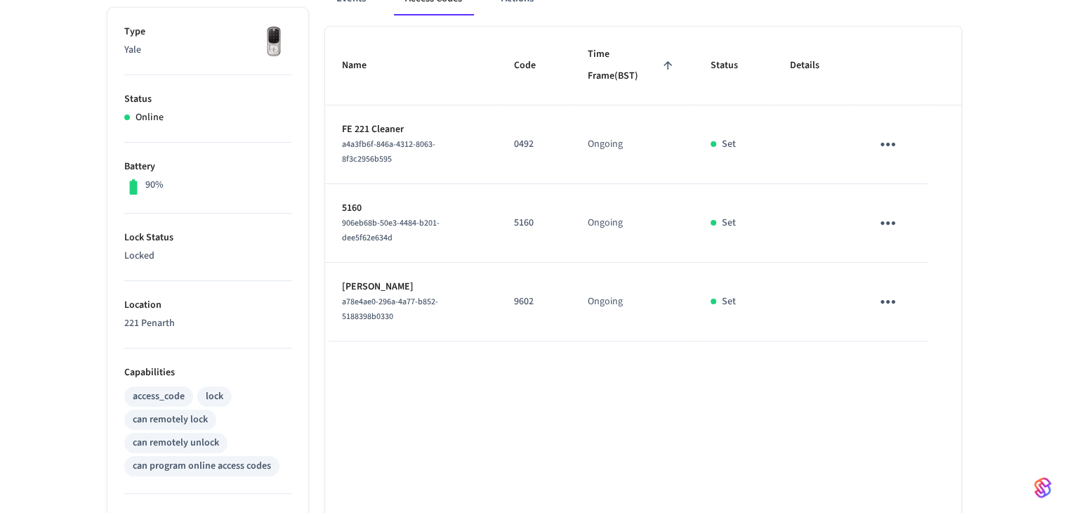
click at [887, 301] on icon "sticky table" at bounding box center [888, 302] width 22 height 22
click at [902, 377] on icon at bounding box center [905, 379] width 11 height 11
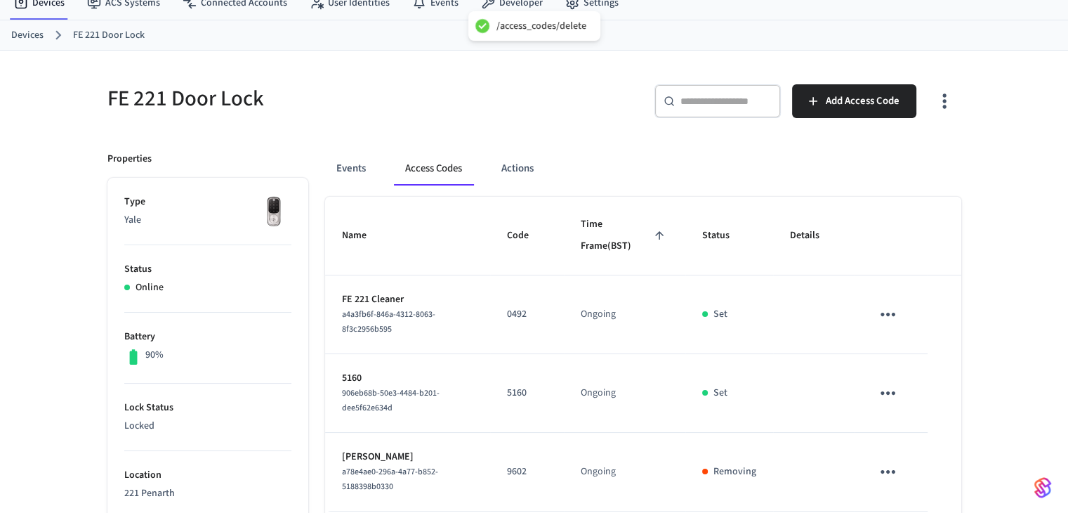
scroll to position [0, 0]
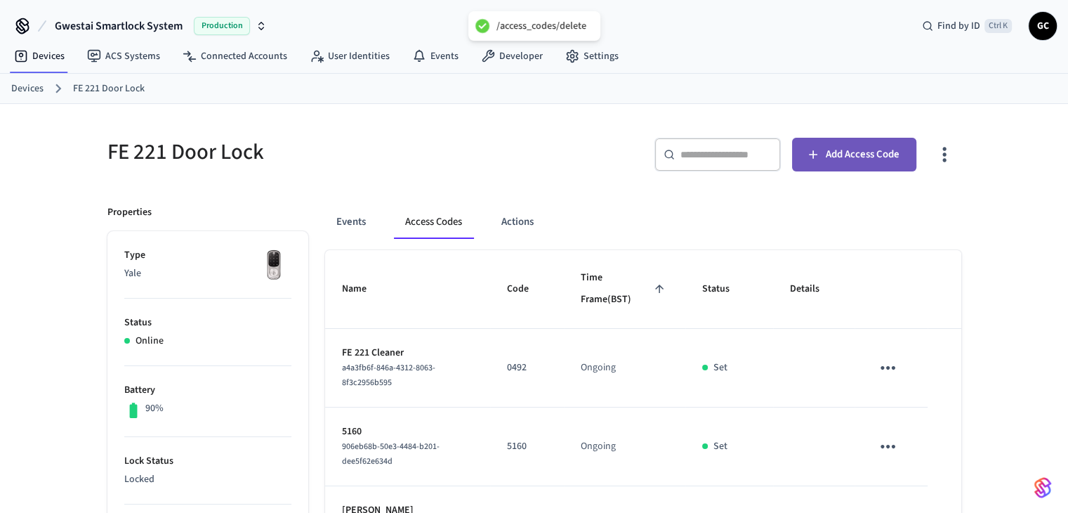
click at [843, 153] on span "Add Access Code" at bounding box center [863, 154] width 74 height 18
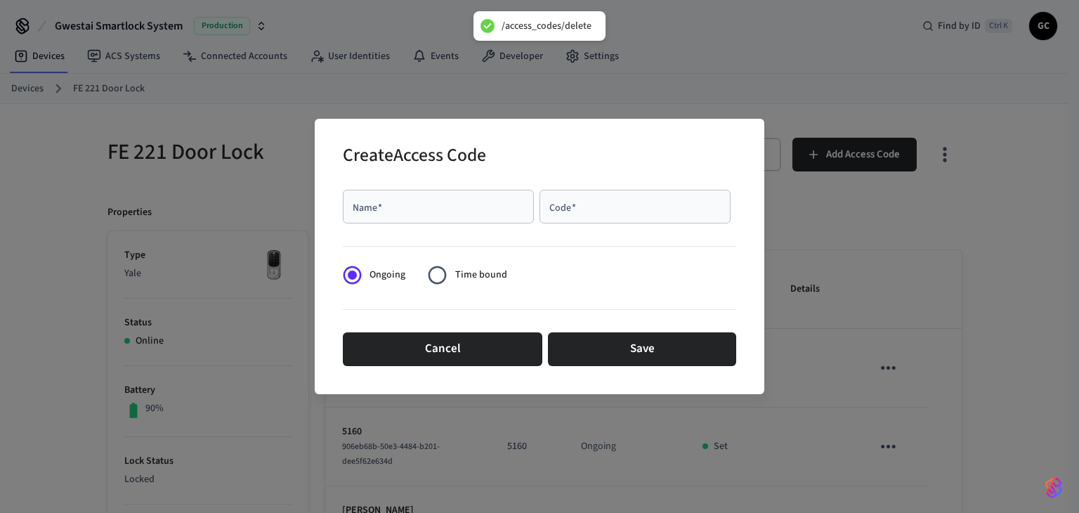
click at [595, 203] on input "Code   *" at bounding box center [635, 206] width 174 height 14
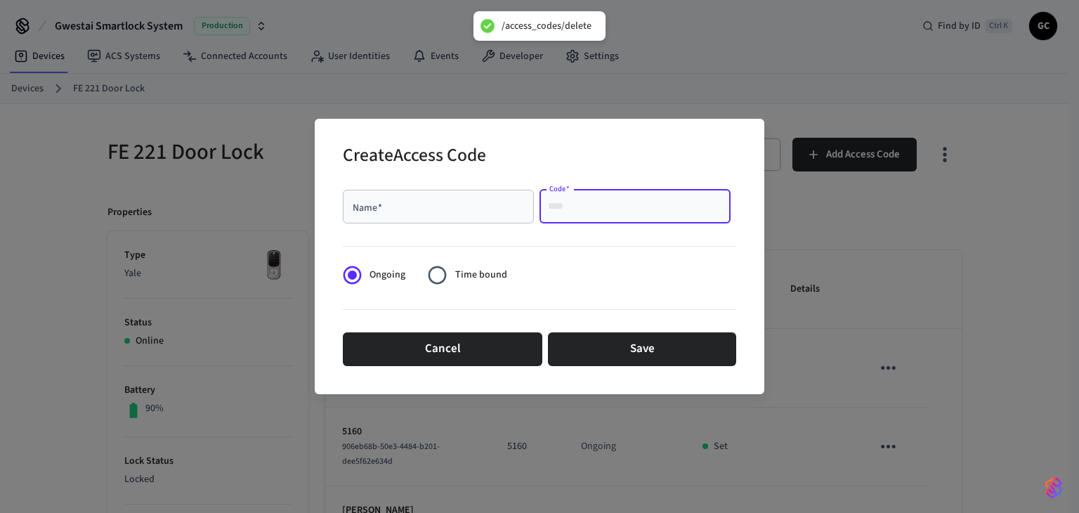
paste input "****"
type input "****"
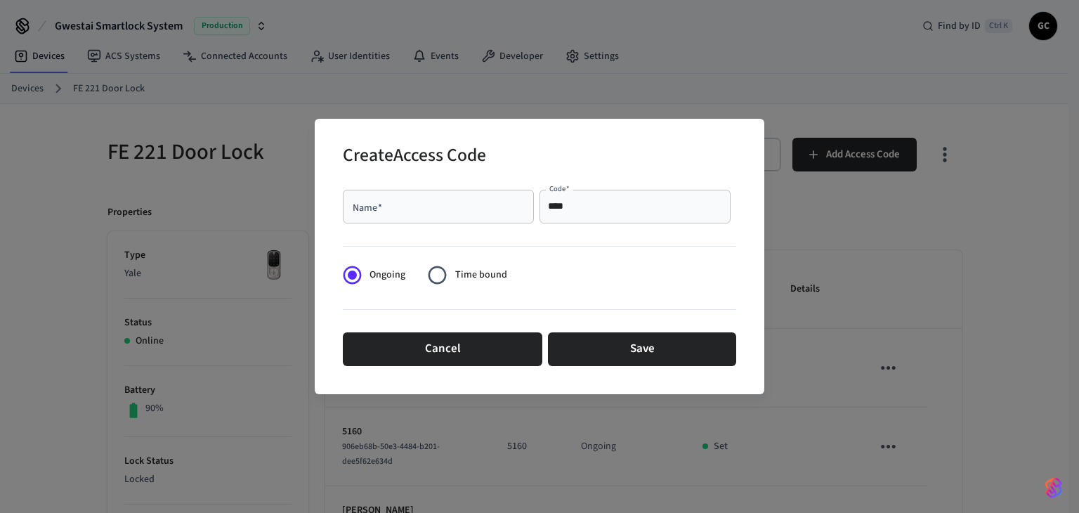
click at [420, 196] on div "Name   *" at bounding box center [438, 207] width 191 height 34
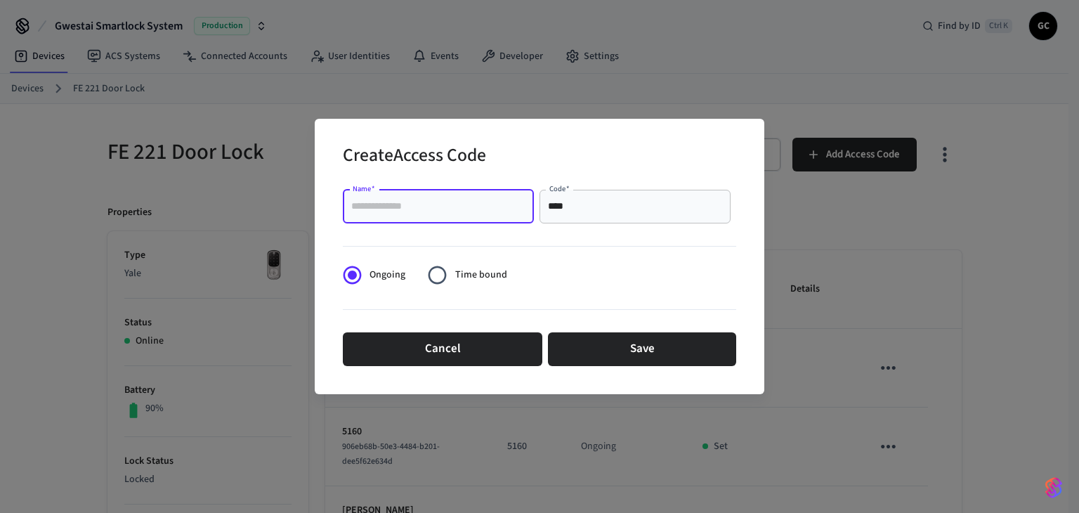
paste input "**********"
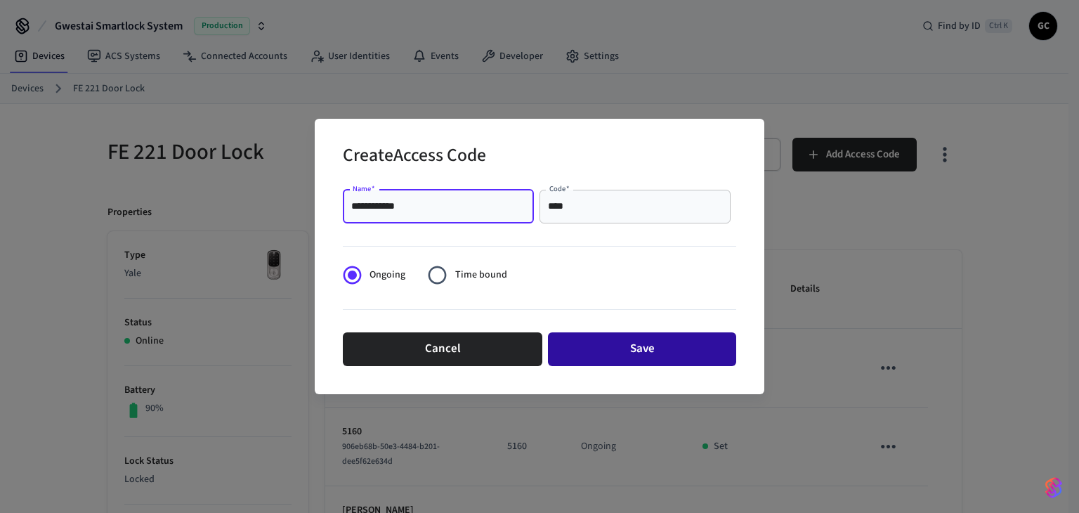
type input "**********"
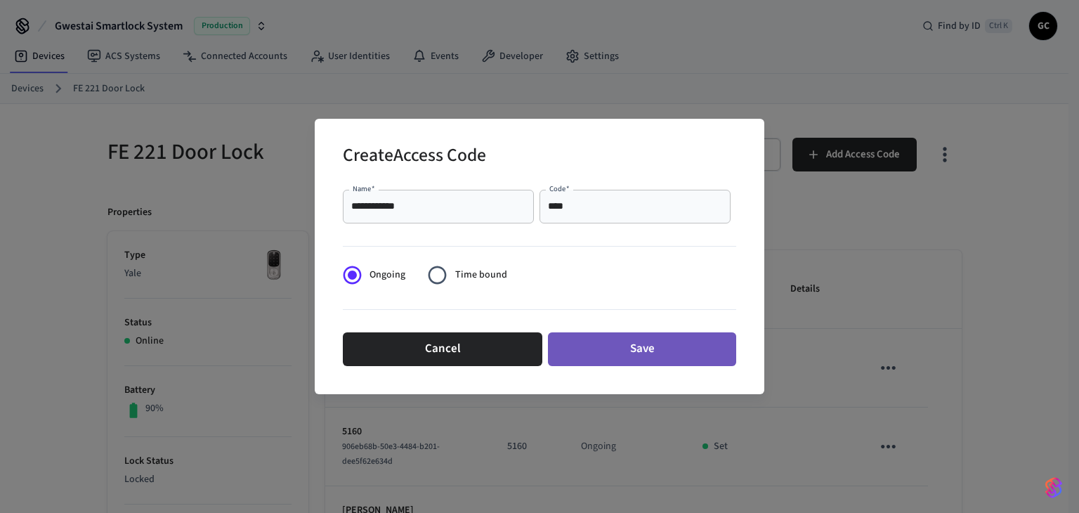
click at [615, 336] on button "Save" at bounding box center [642, 349] width 188 height 34
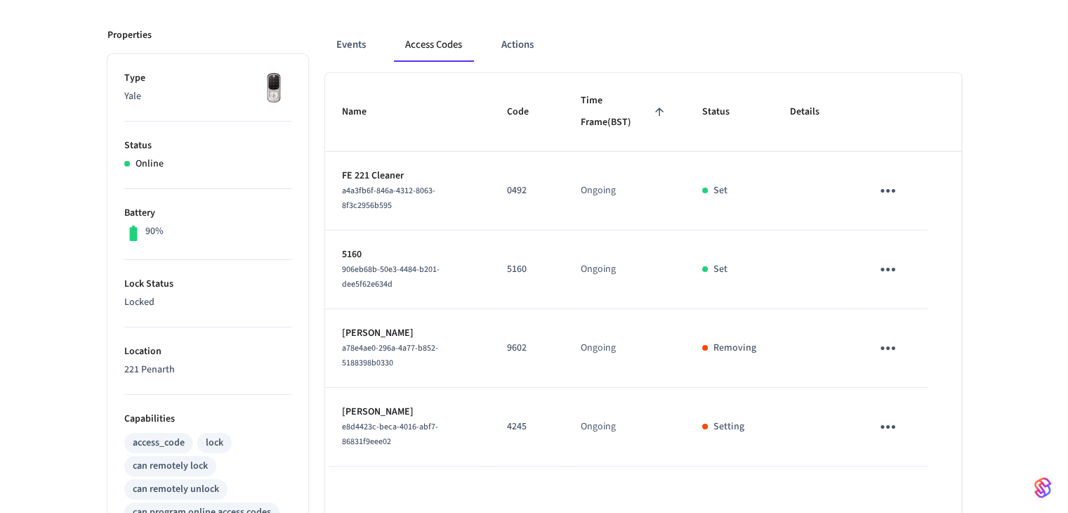
scroll to position [140, 0]
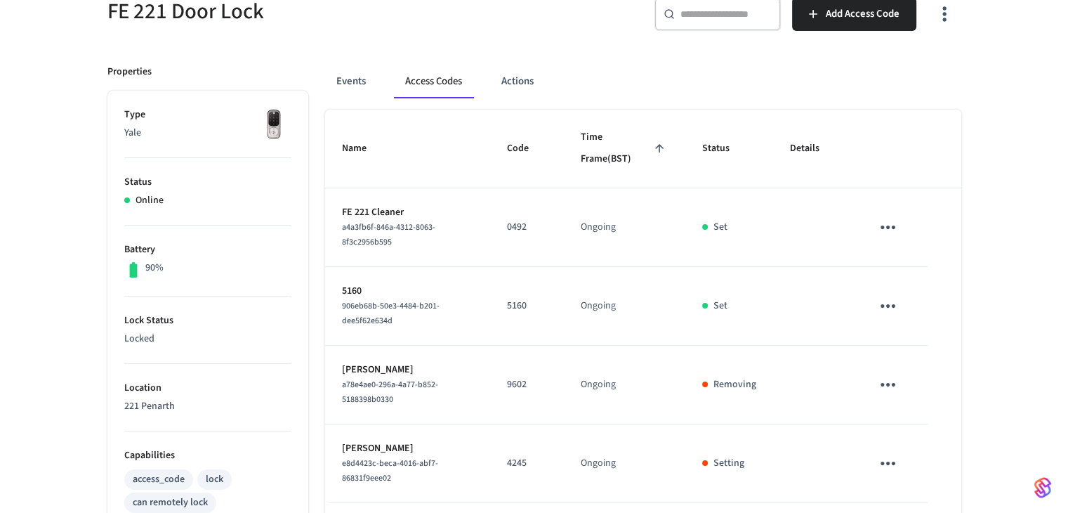
click at [516, 231] on p "0492" at bounding box center [527, 227] width 40 height 15
copy p "0492"
click at [721, 18] on input "text" at bounding box center [725, 14] width 91 height 14
paste input "**********"
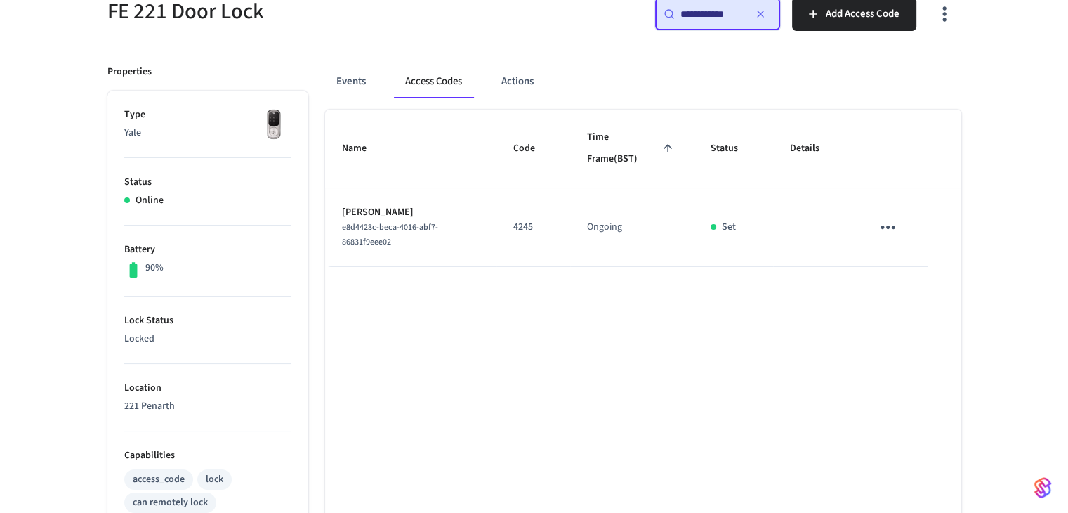
type input "**********"
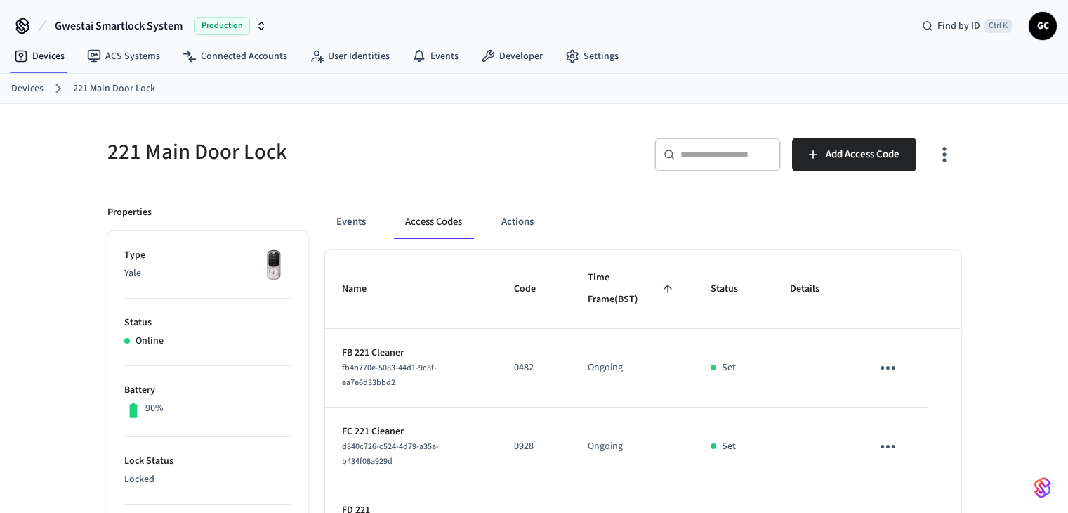
scroll to position [306, 0]
